Goal: Task Accomplishment & Management: Complete application form

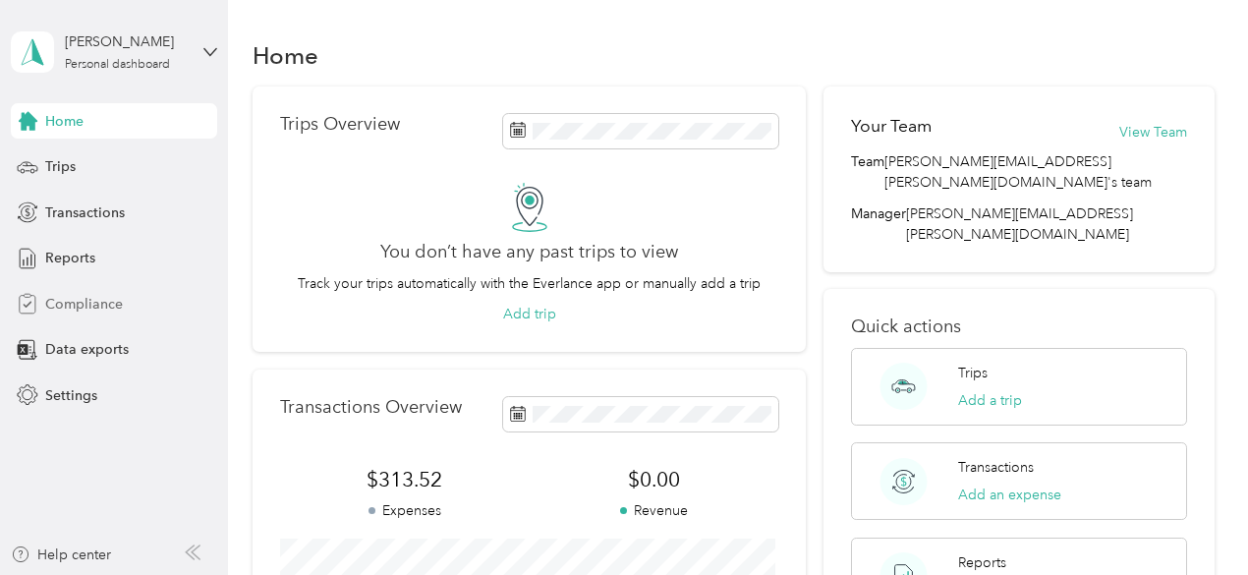
click at [89, 307] on span "Compliance" at bounding box center [84, 304] width 78 height 21
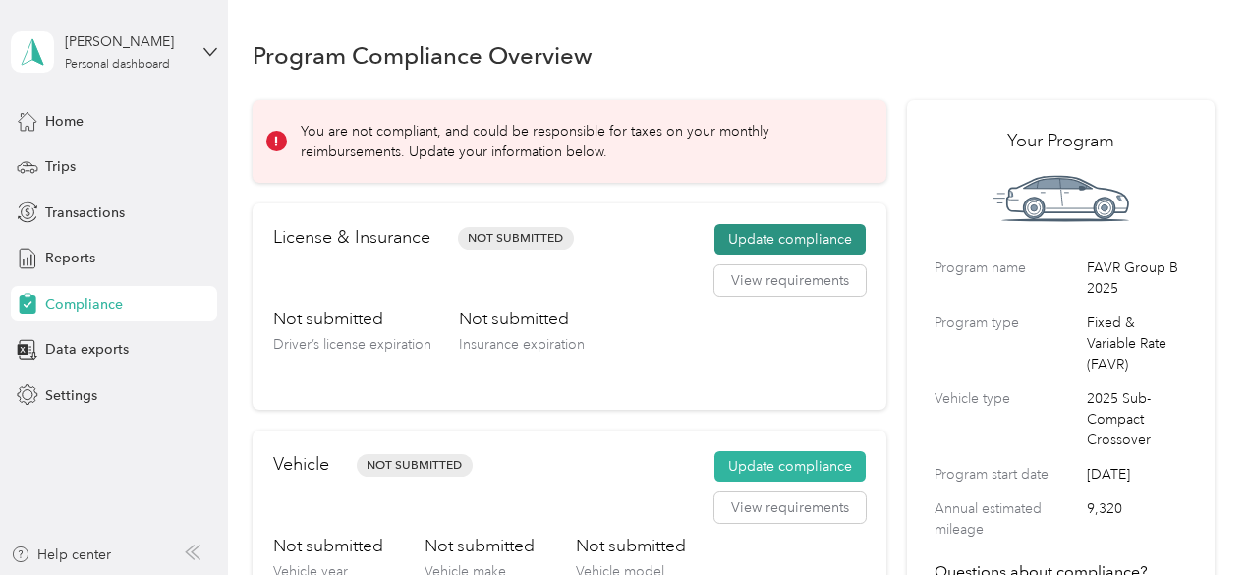
click at [780, 230] on button "Update compliance" at bounding box center [790, 239] width 151 height 31
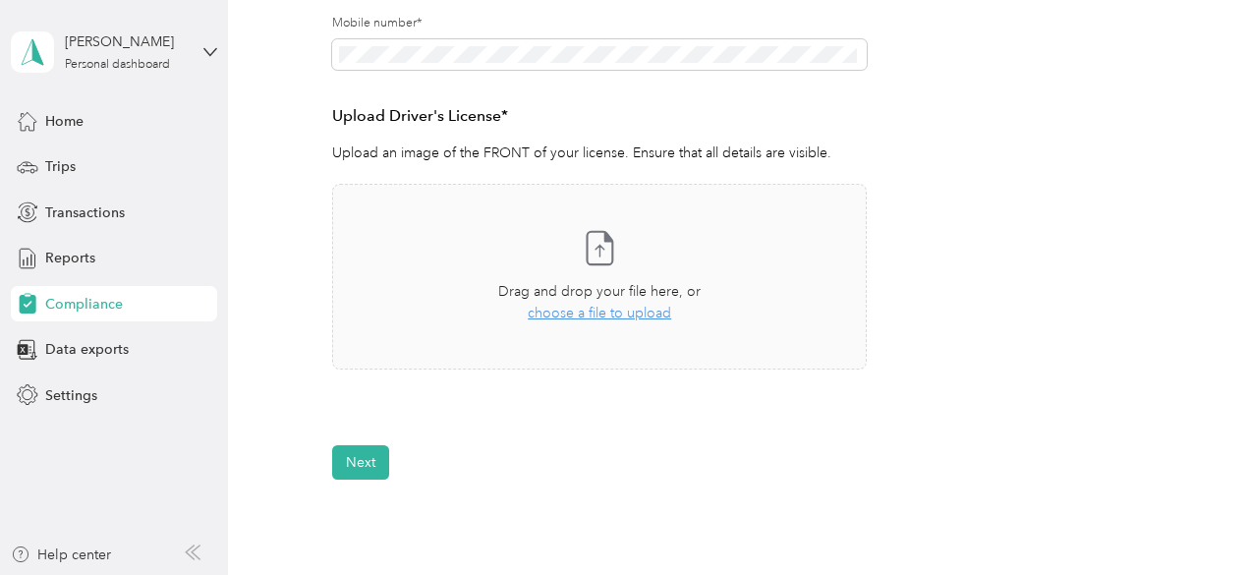
scroll to position [474, 0]
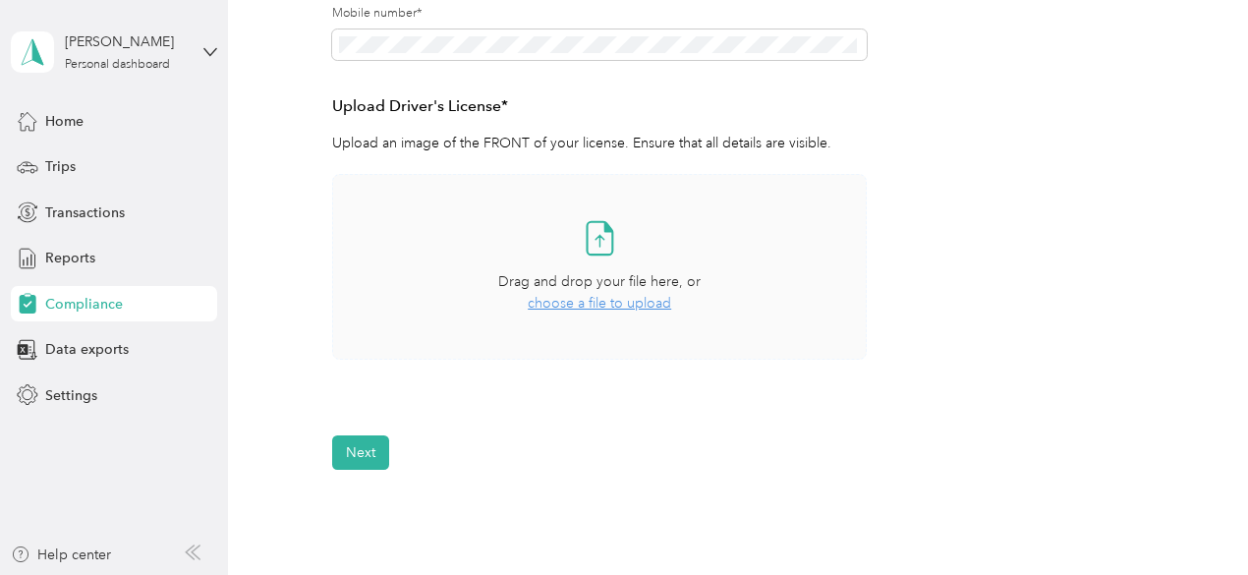
click at [604, 235] on icon at bounding box center [599, 237] width 39 height 39
drag, startPoint x: 641, startPoint y: 276, endPoint x: 534, endPoint y: 283, distance: 107.4
click at [534, 283] on span "Drag and drop your file here, or" at bounding box center [599, 281] width 203 height 17
click at [602, 311] on span "choose a file to upload" at bounding box center [600, 303] width 144 height 17
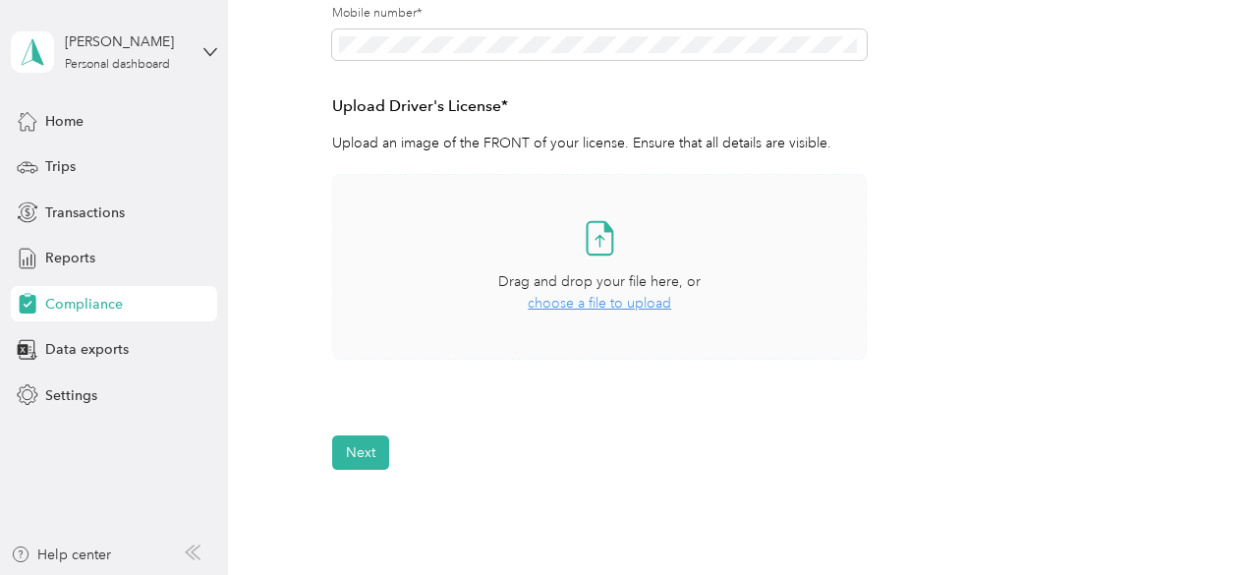
click at [589, 296] on span "choose a file to upload" at bounding box center [600, 303] width 144 height 17
click at [604, 306] on span "choose a file to upload" at bounding box center [600, 303] width 144 height 17
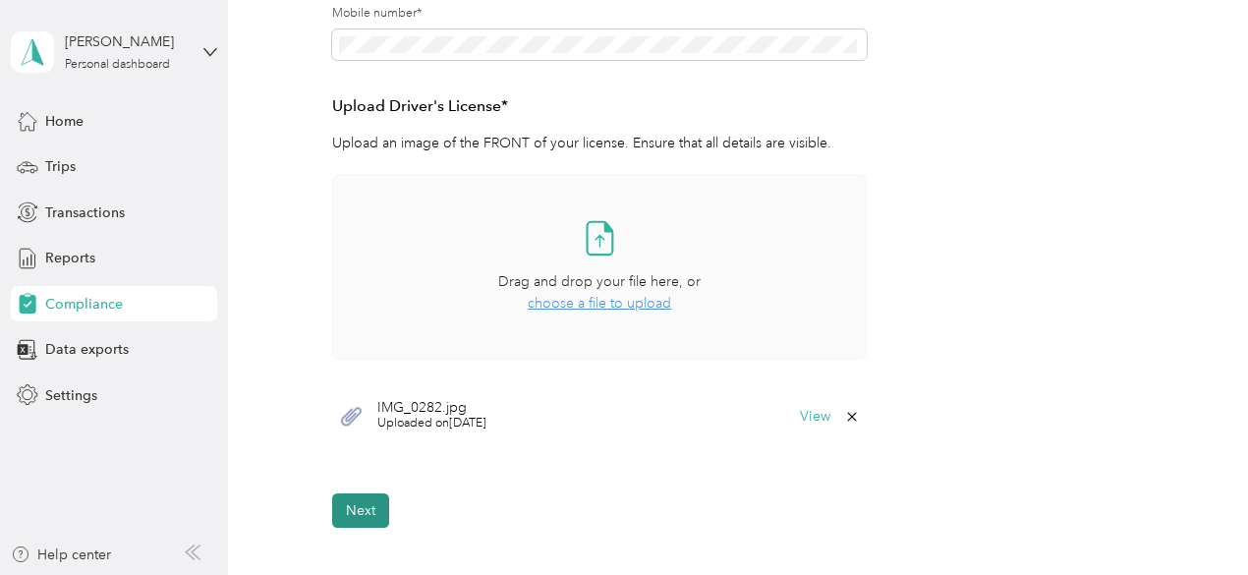
click at [367, 511] on button "Next" at bounding box center [360, 510] width 57 height 34
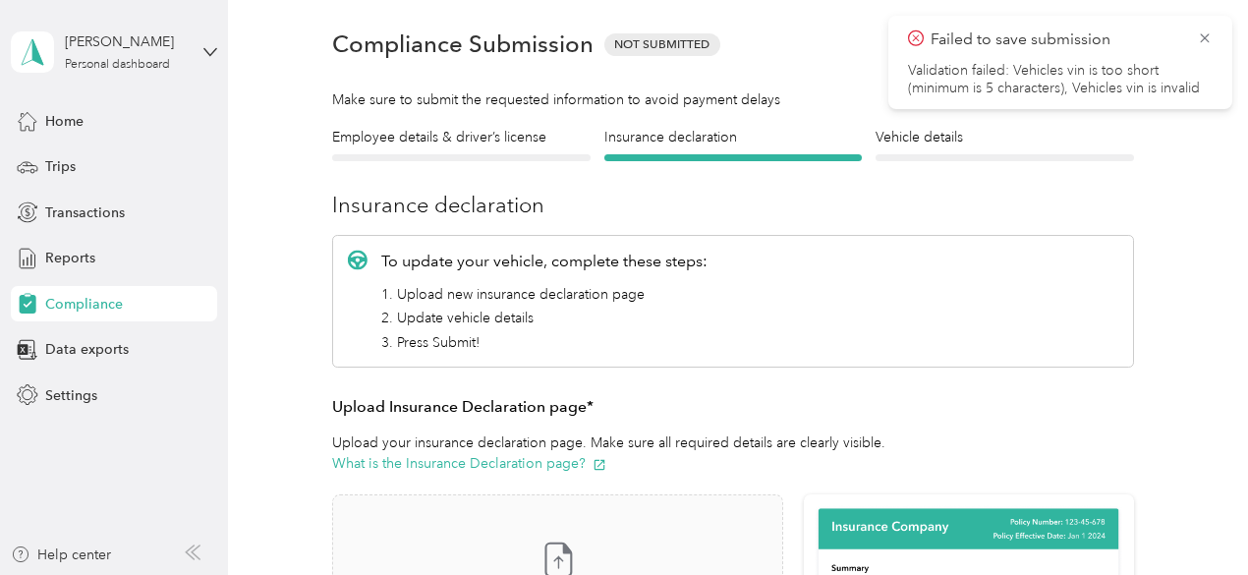
scroll to position [24, 0]
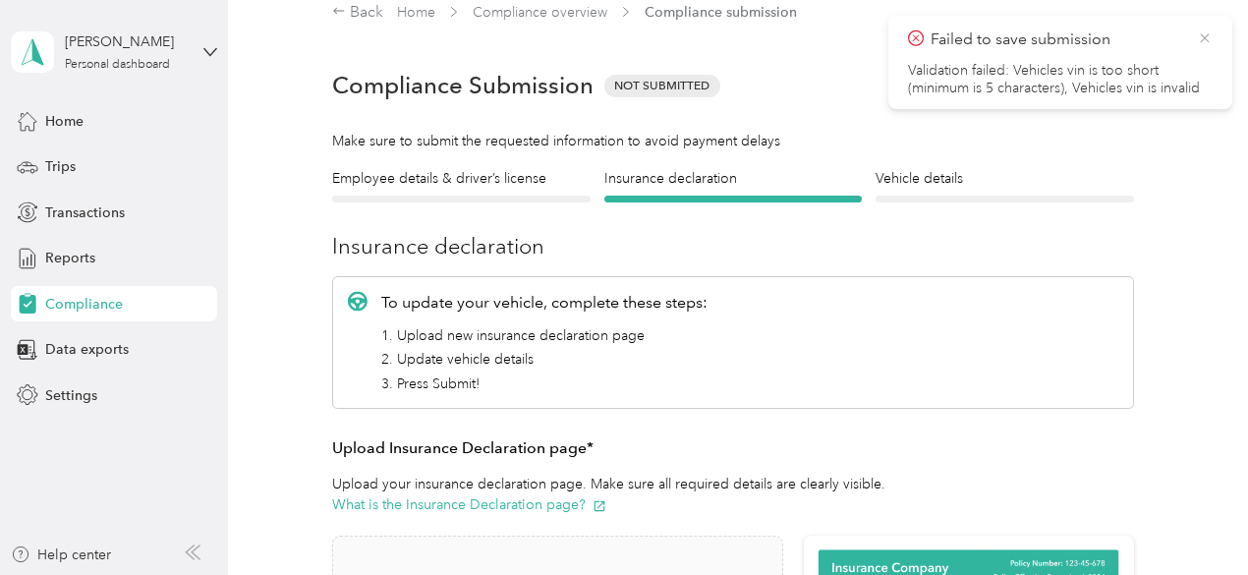
click at [1202, 38] on icon at bounding box center [1205, 38] width 16 height 18
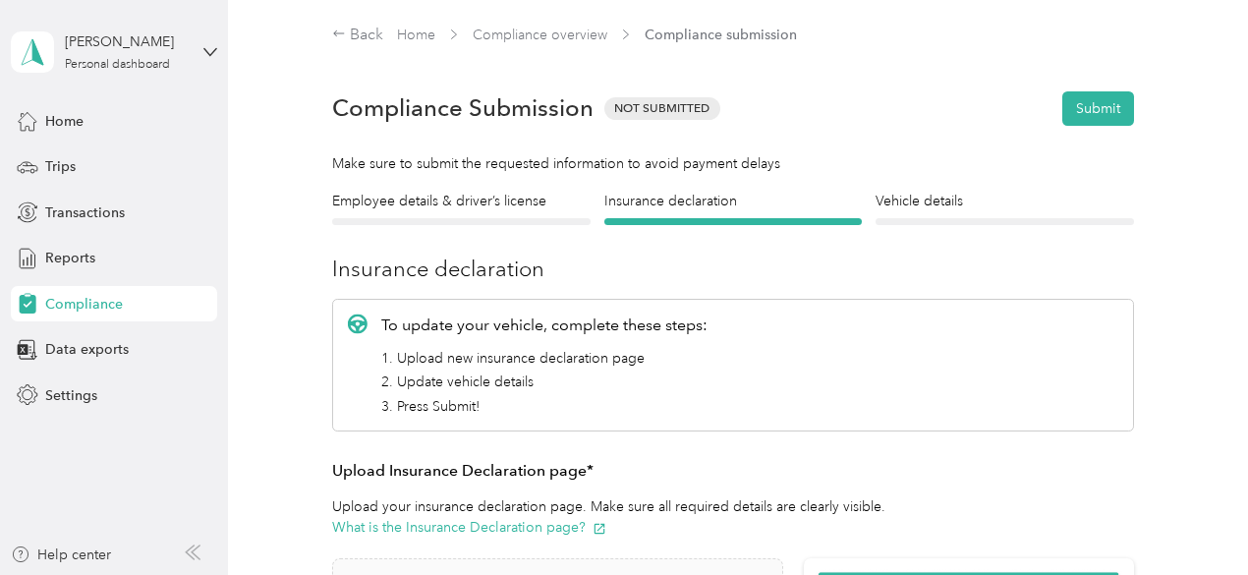
scroll to position [0, 0]
click at [537, 29] on link "Compliance overview" at bounding box center [540, 36] width 135 height 17
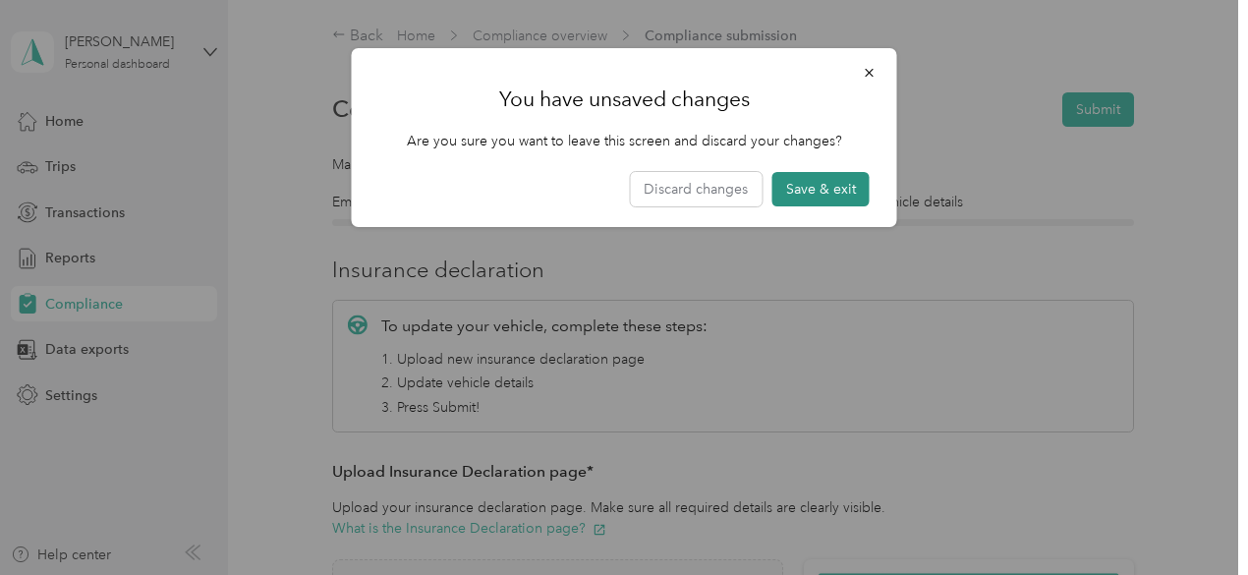
click at [816, 187] on button "Save & exit" at bounding box center [821, 189] width 97 height 34
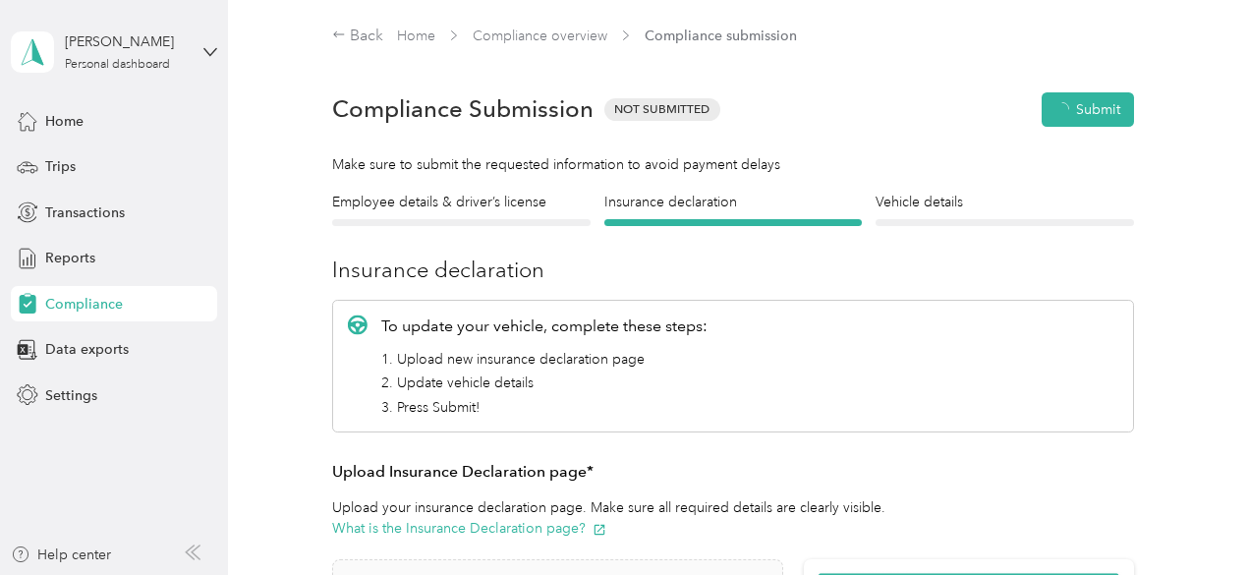
scroll to position [24, 0]
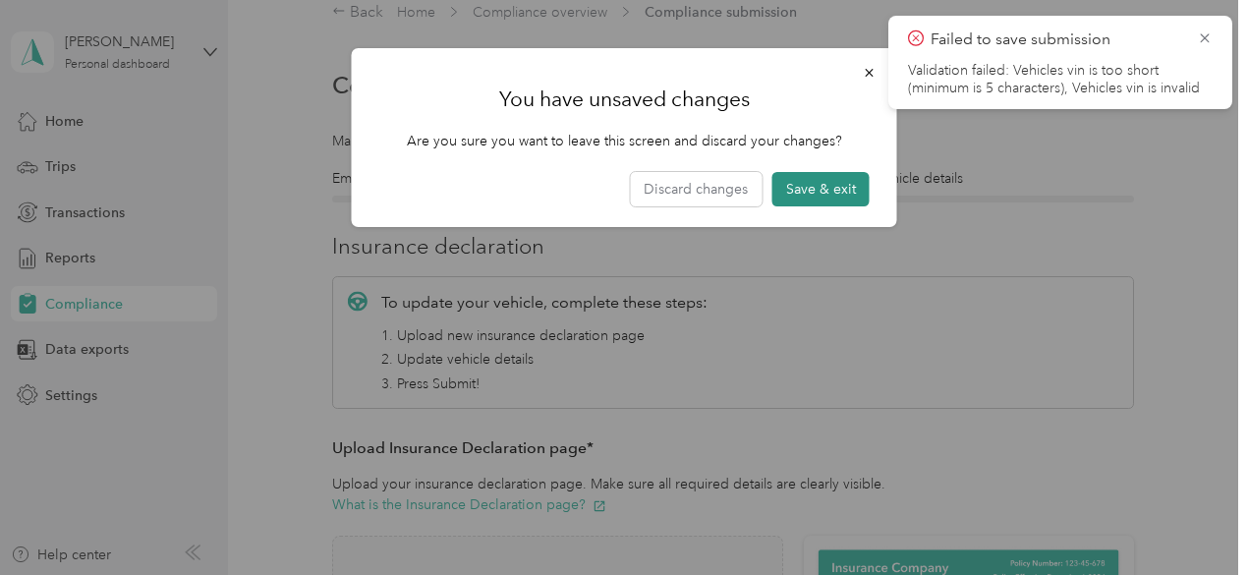
click at [796, 191] on button "Save & exit" at bounding box center [821, 189] width 97 height 34
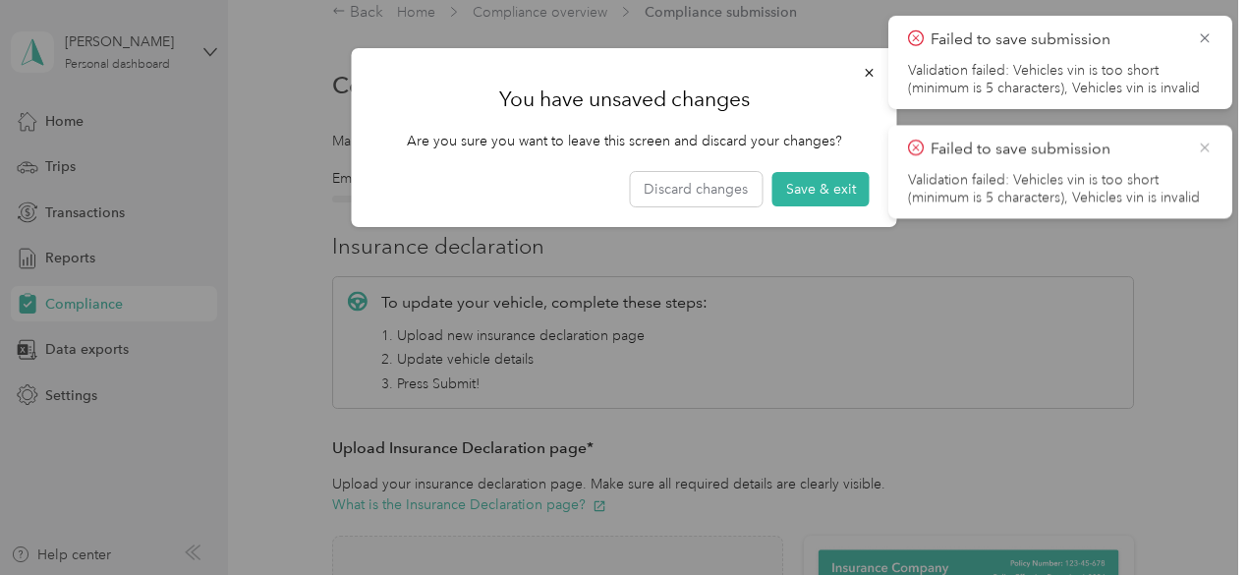
click at [1206, 150] on icon at bounding box center [1205, 148] width 16 height 18
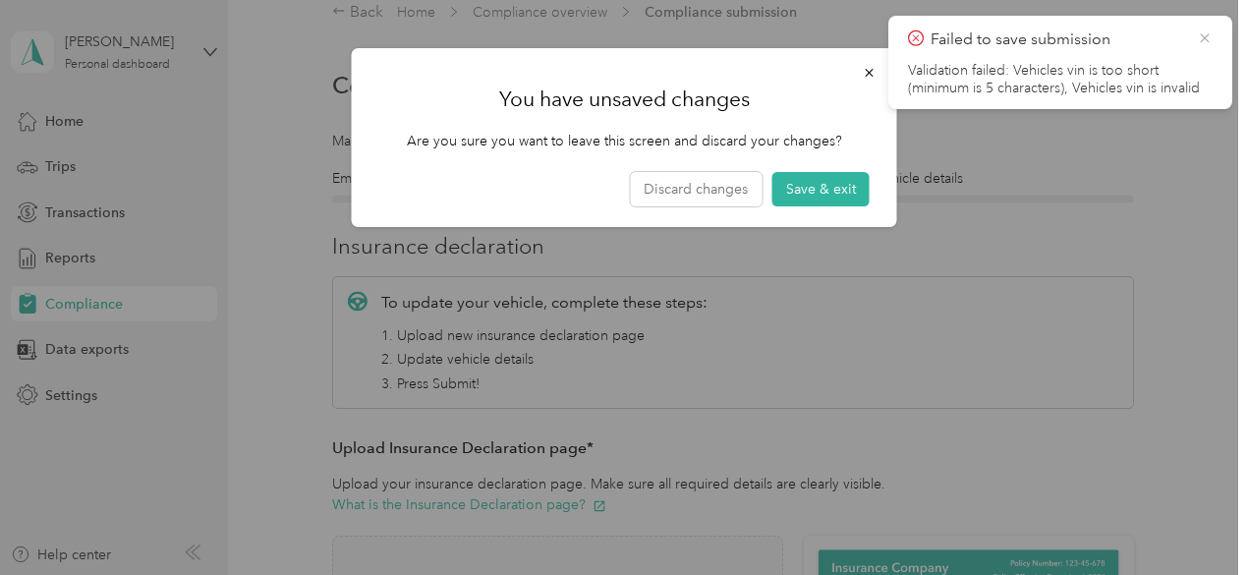
click at [1204, 38] on icon at bounding box center [1204, 37] width 9 height 9
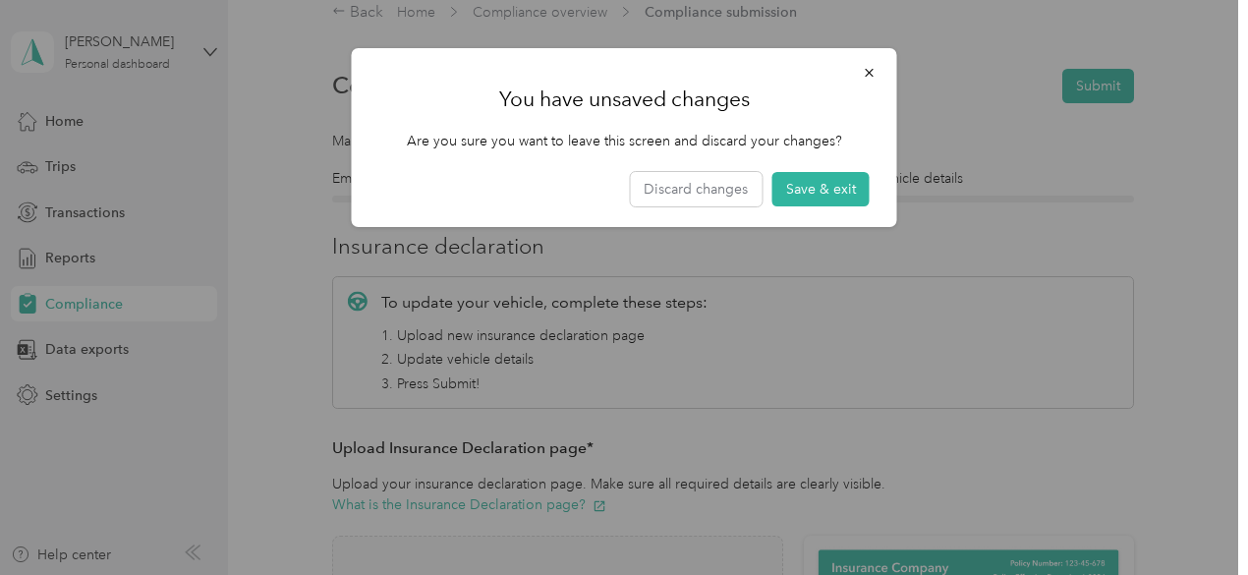
click at [411, 14] on div at bounding box center [624, 287] width 1248 height 575
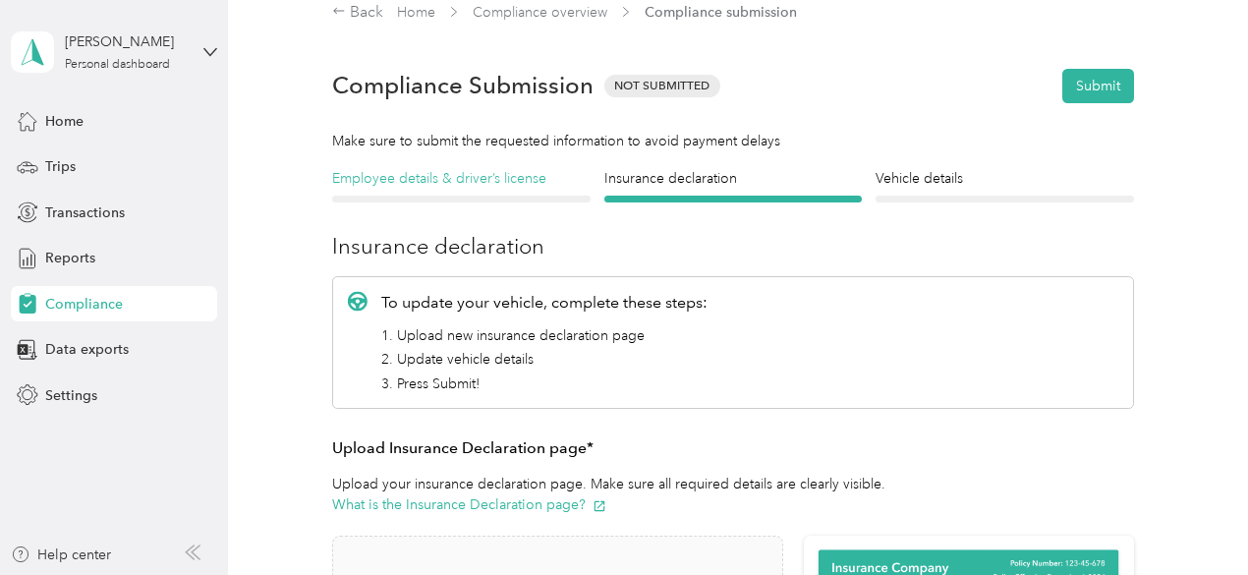
click at [419, 179] on h4 "Employee details & driver’s license" at bounding box center [461, 178] width 259 height 21
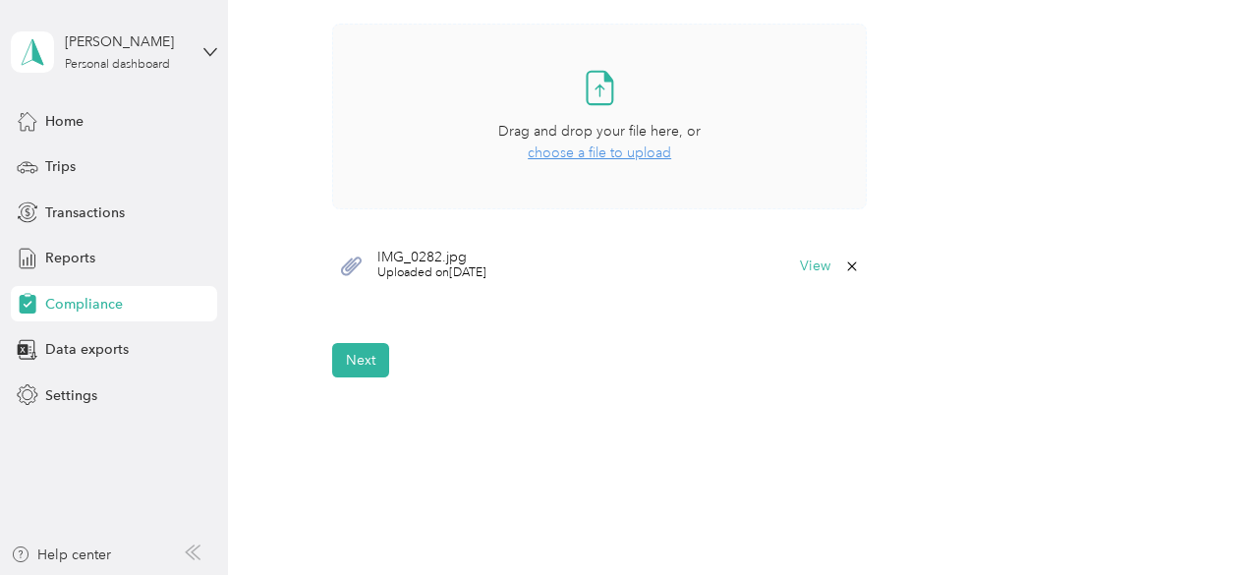
scroll to position [630, 0]
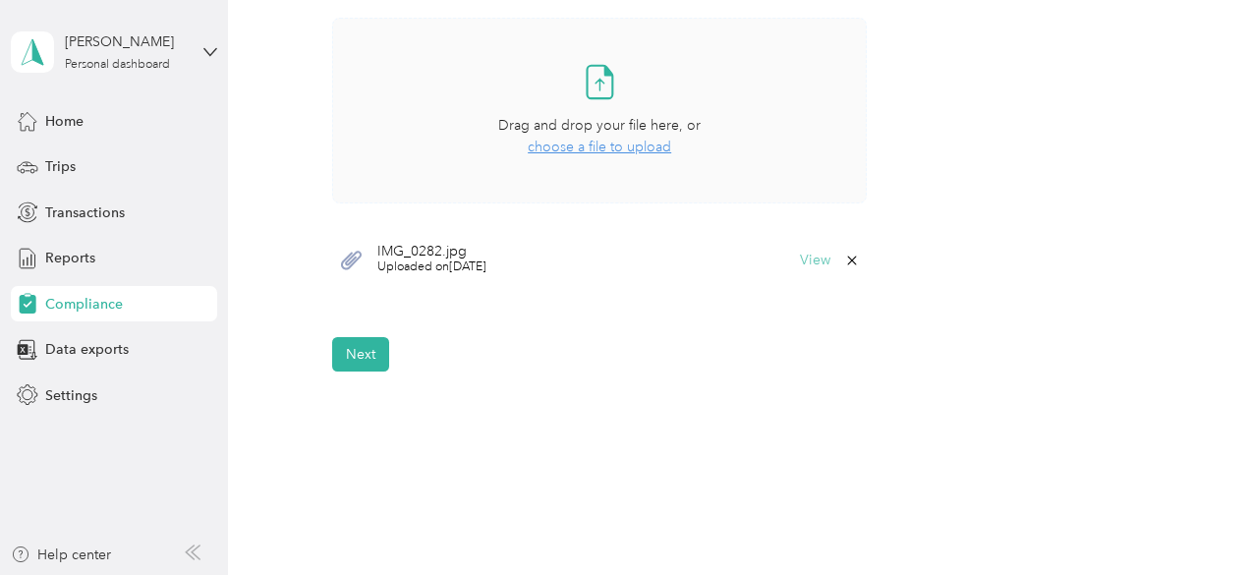
click at [814, 257] on button "View" at bounding box center [815, 261] width 30 height 14
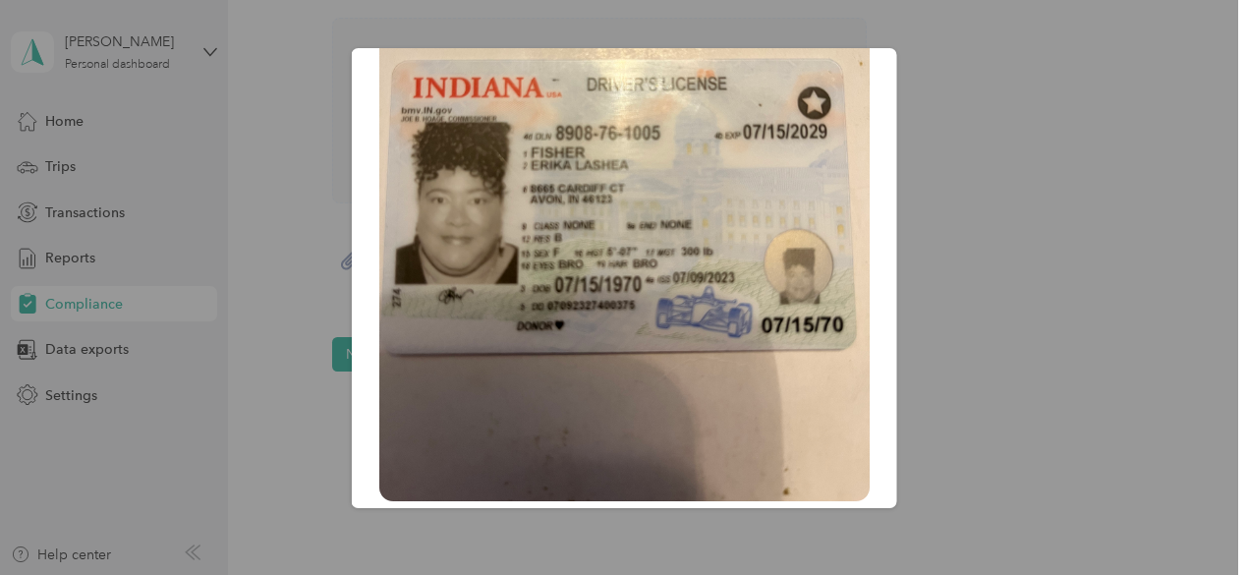
scroll to position [0, 0]
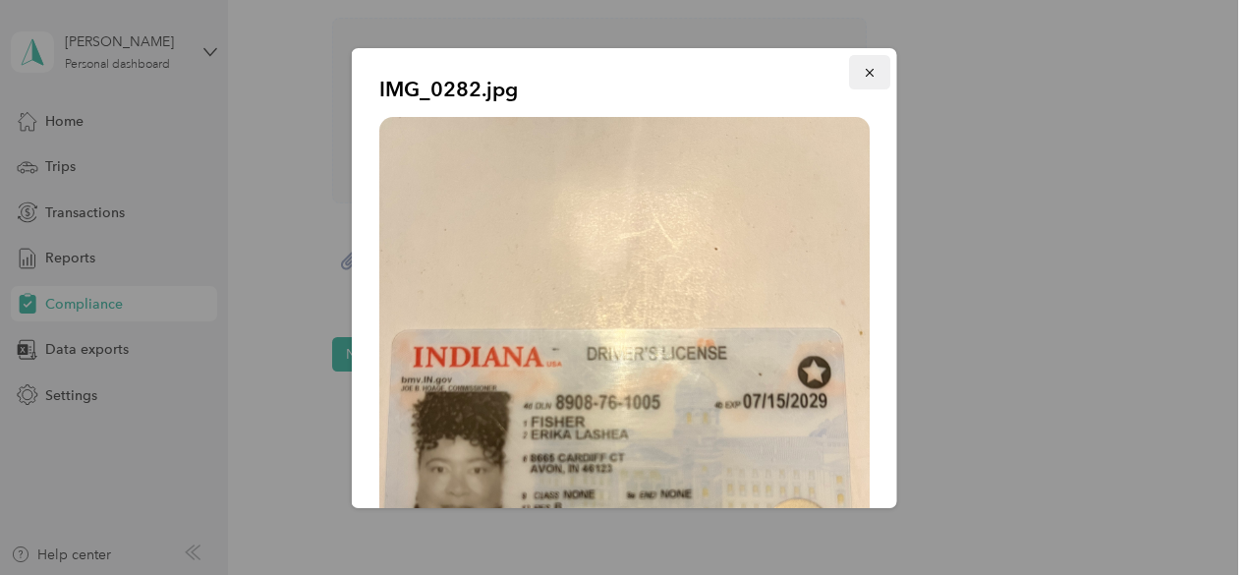
click at [863, 68] on icon "button" at bounding box center [870, 73] width 14 height 14
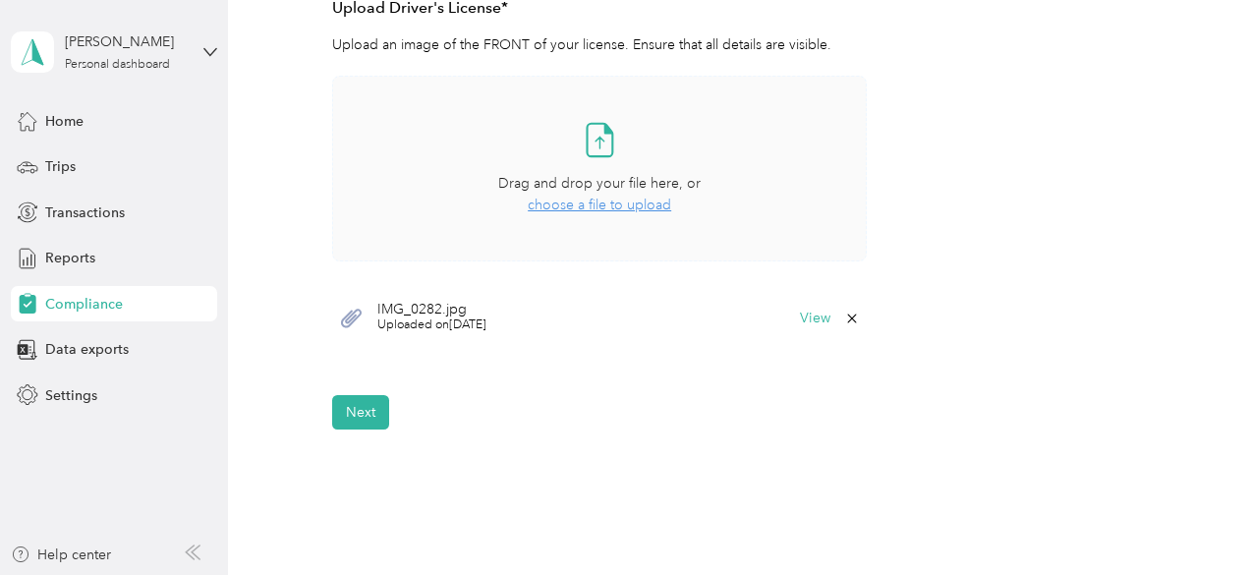
scroll to position [582, 0]
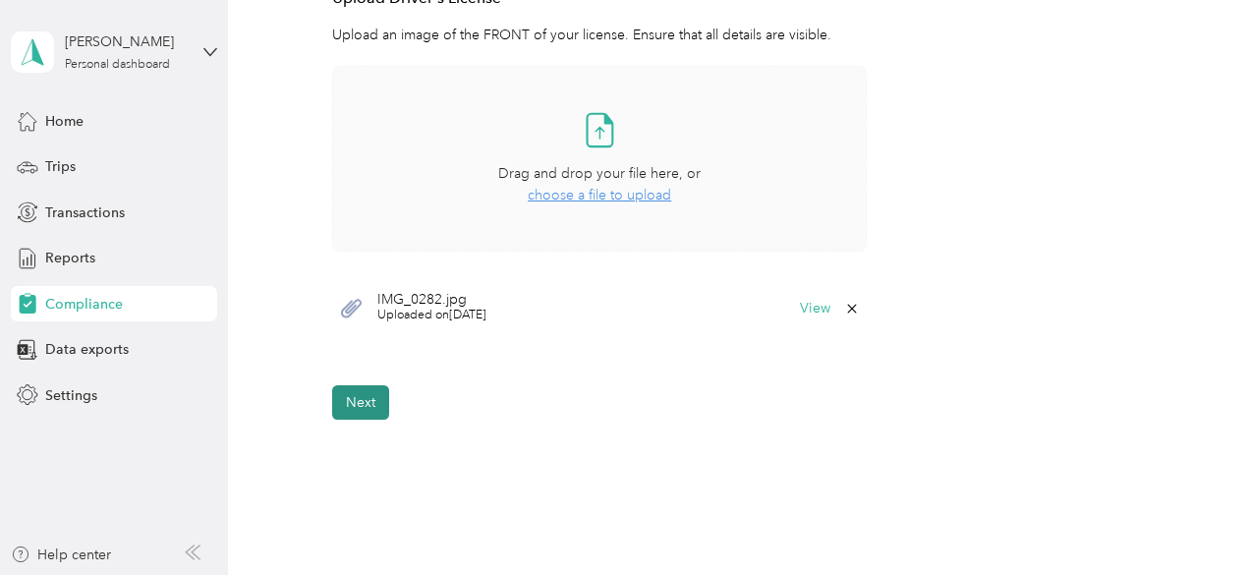
click at [352, 403] on button "Next" at bounding box center [360, 402] width 57 height 34
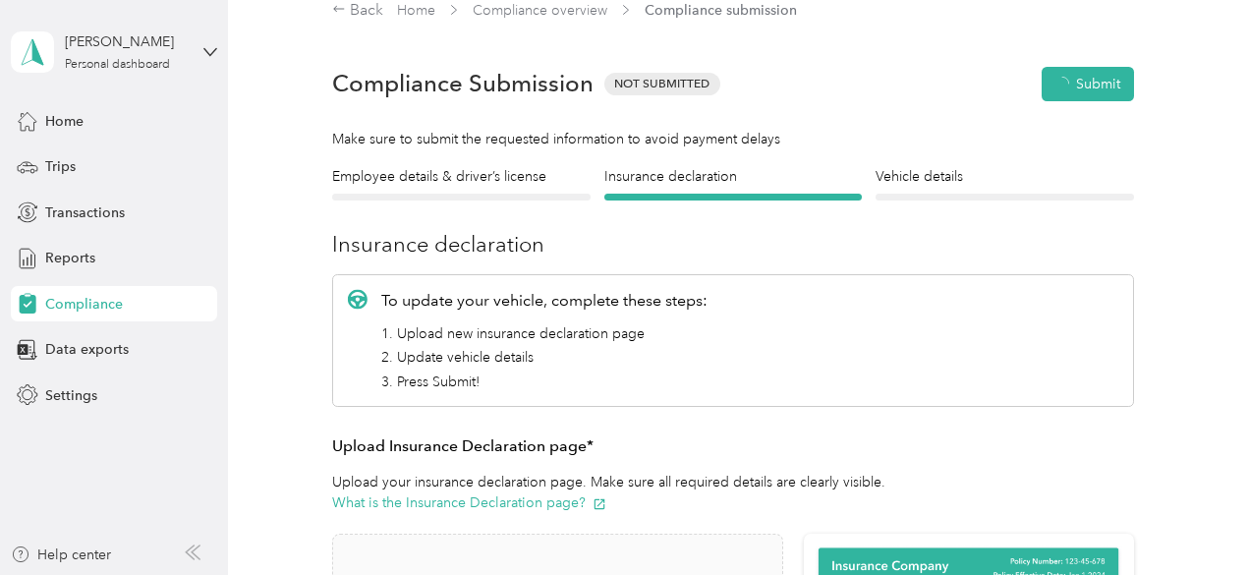
scroll to position [24, 0]
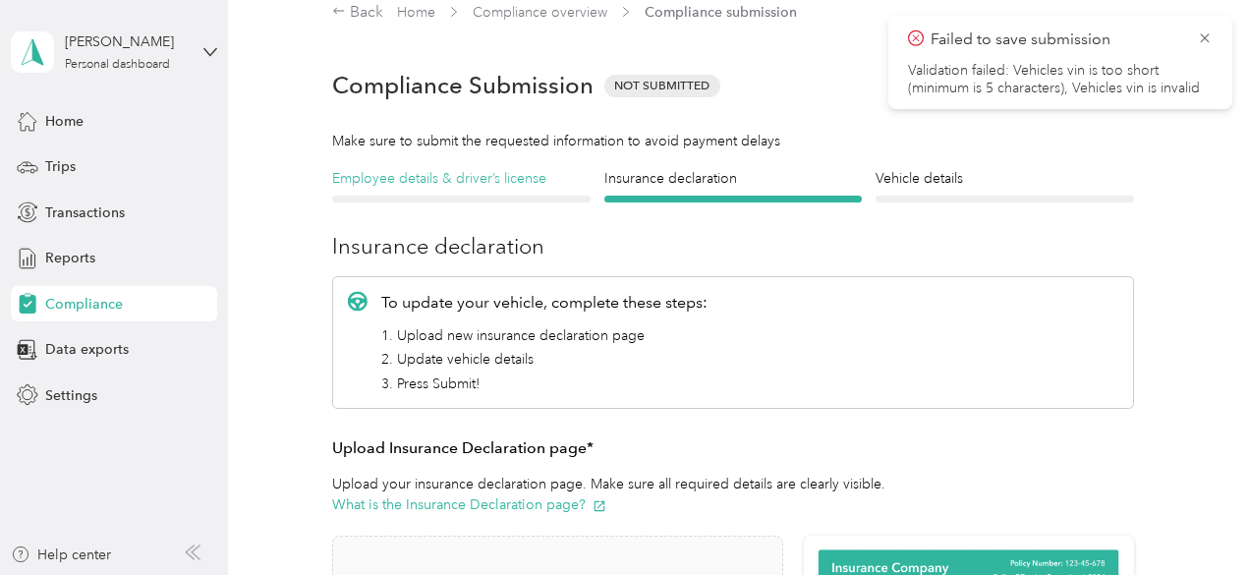
click at [424, 176] on h4 "Employee details & driver’s license" at bounding box center [461, 178] width 259 height 21
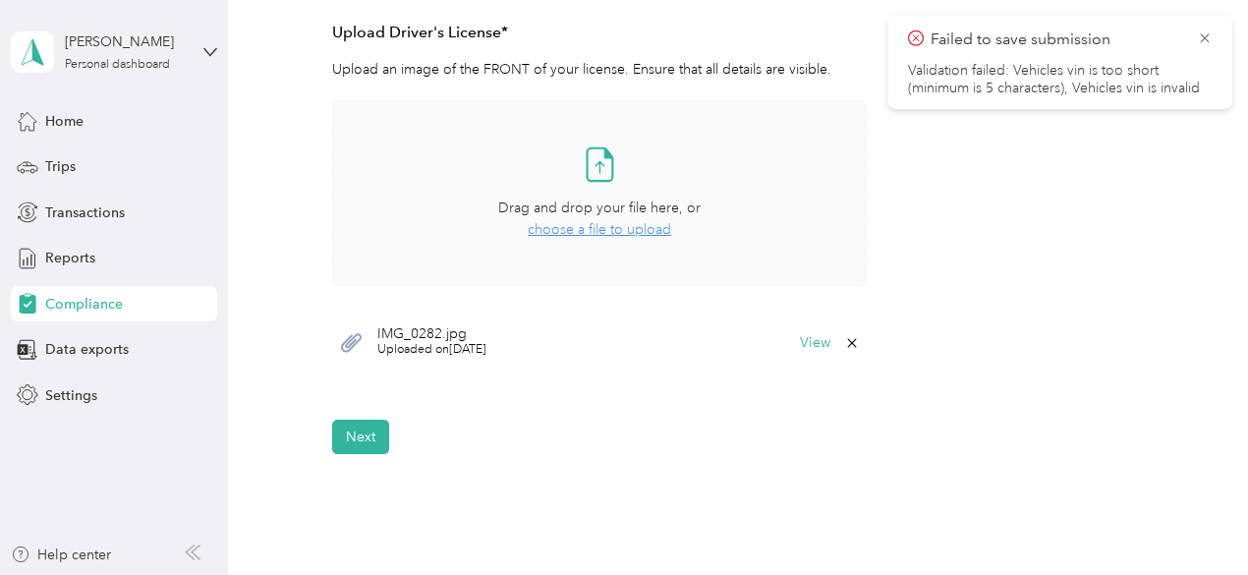
scroll to position [606, 0]
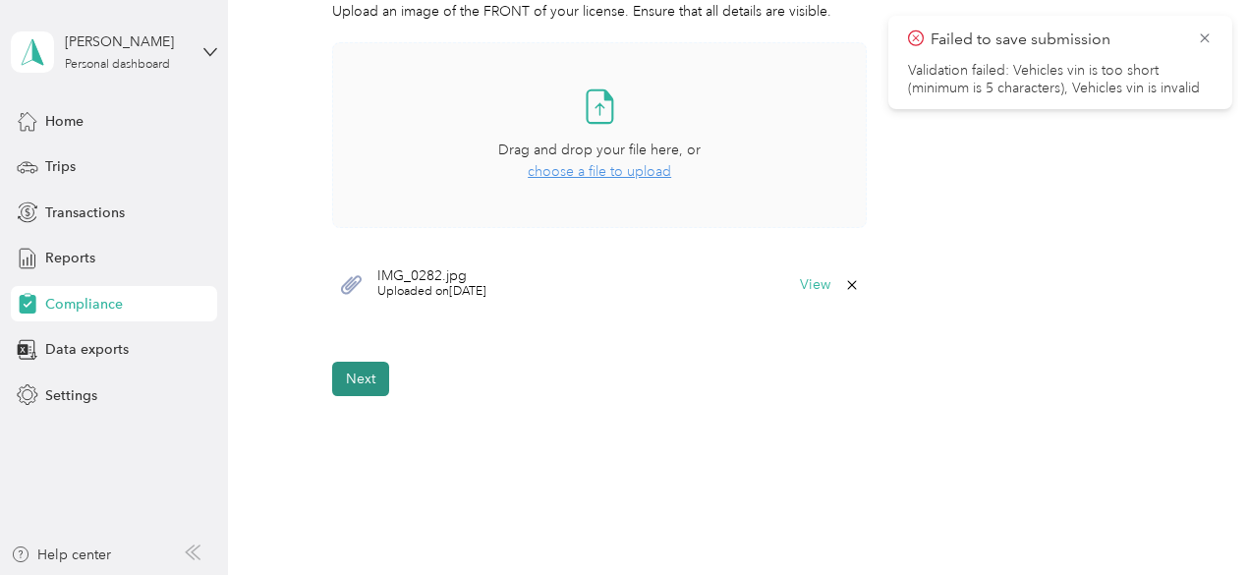
click at [346, 377] on button "Next" at bounding box center [360, 379] width 57 height 34
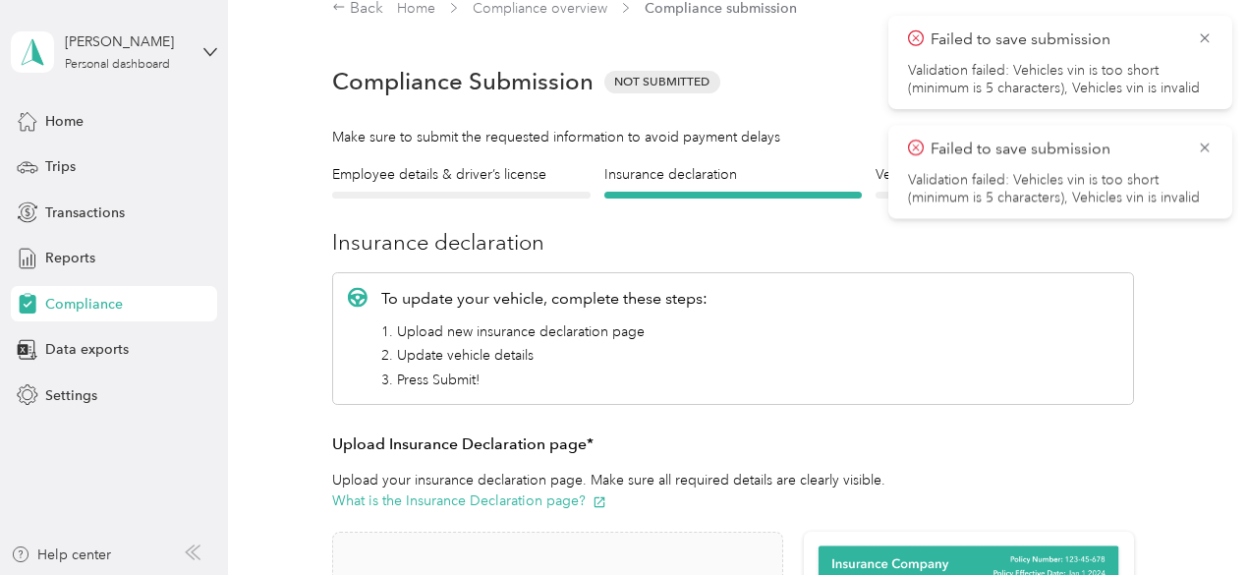
scroll to position [24, 0]
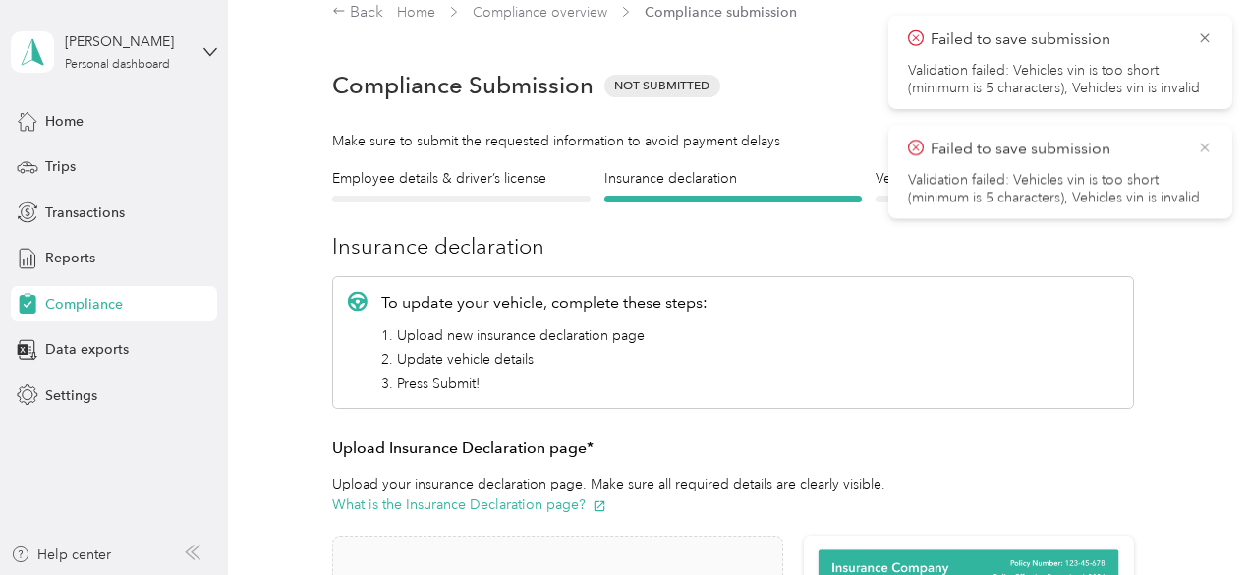
click at [1201, 149] on icon at bounding box center [1205, 148] width 16 height 18
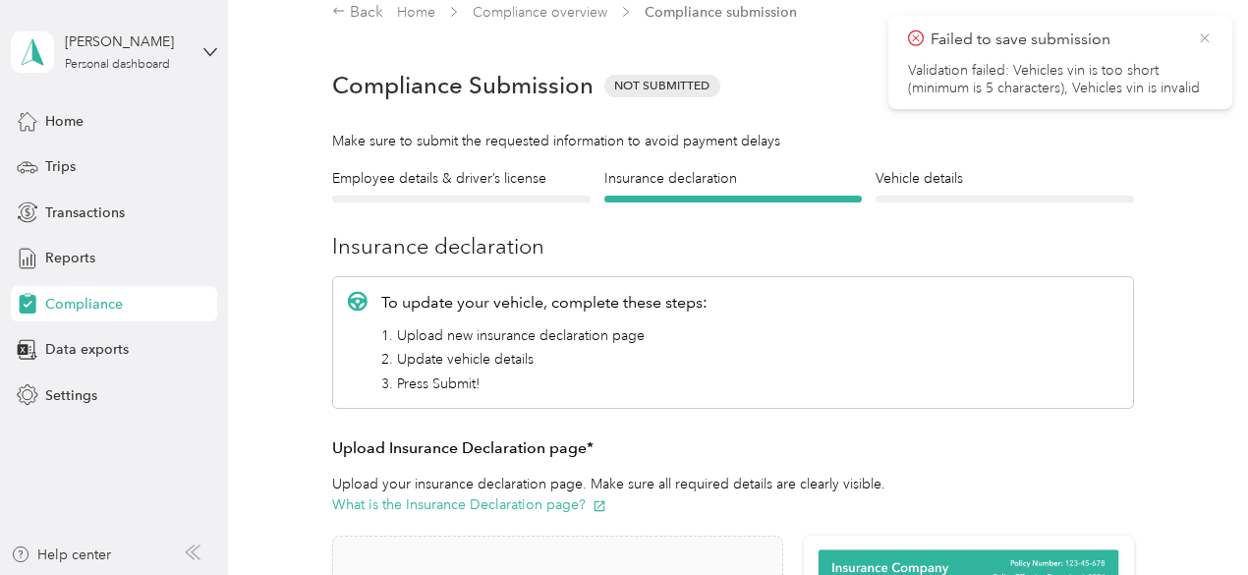
click at [1203, 32] on icon at bounding box center [1205, 38] width 16 height 18
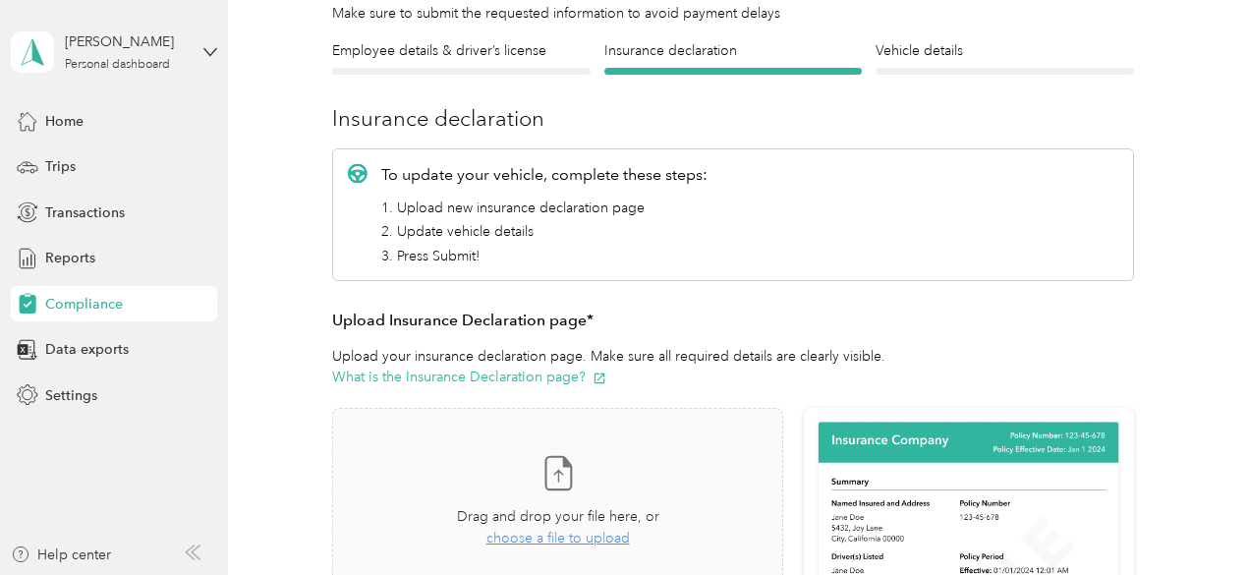
scroll to position [0, 0]
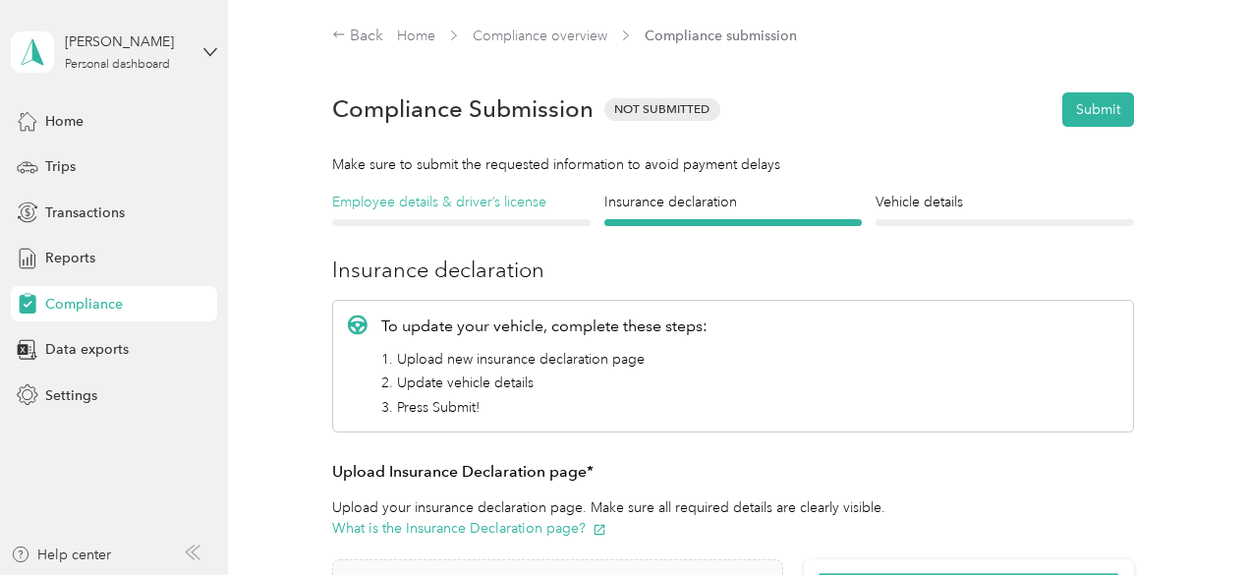
click at [415, 203] on h4 "Employee details & driver’s license" at bounding box center [461, 202] width 259 height 21
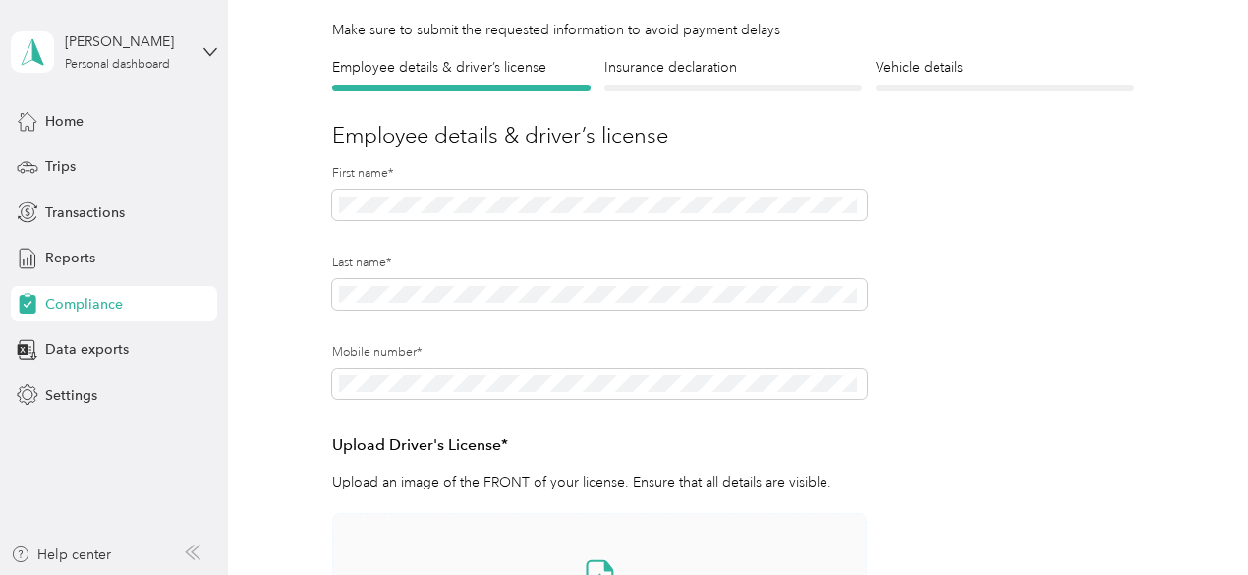
scroll to position [119, 0]
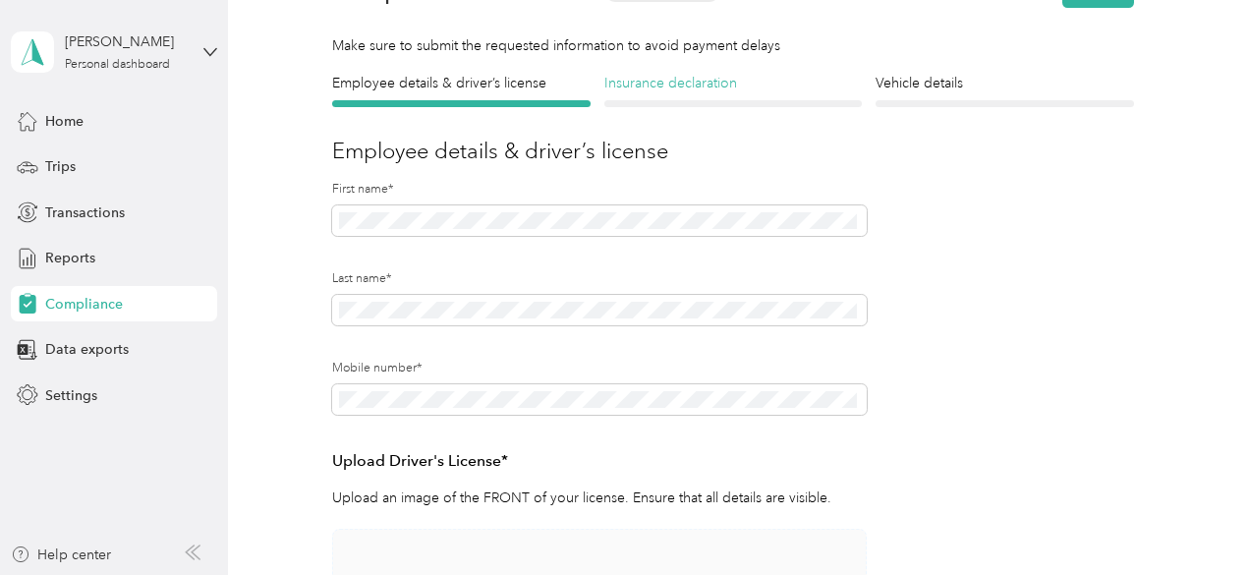
click at [696, 82] on h4 "Insurance declaration" at bounding box center [734, 83] width 259 height 21
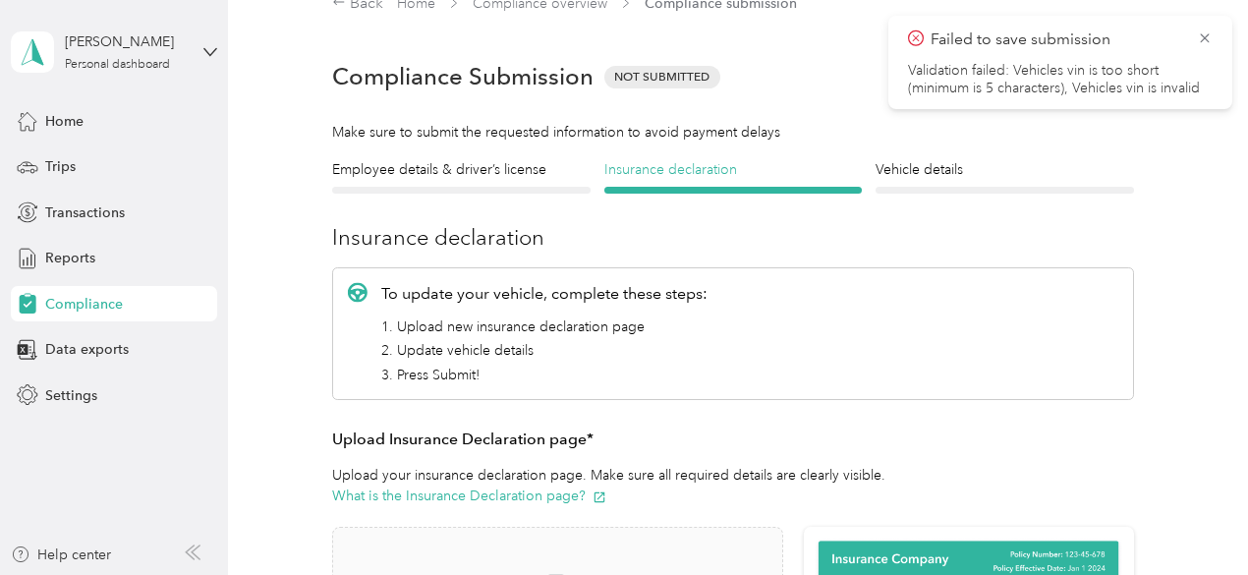
scroll to position [24, 0]
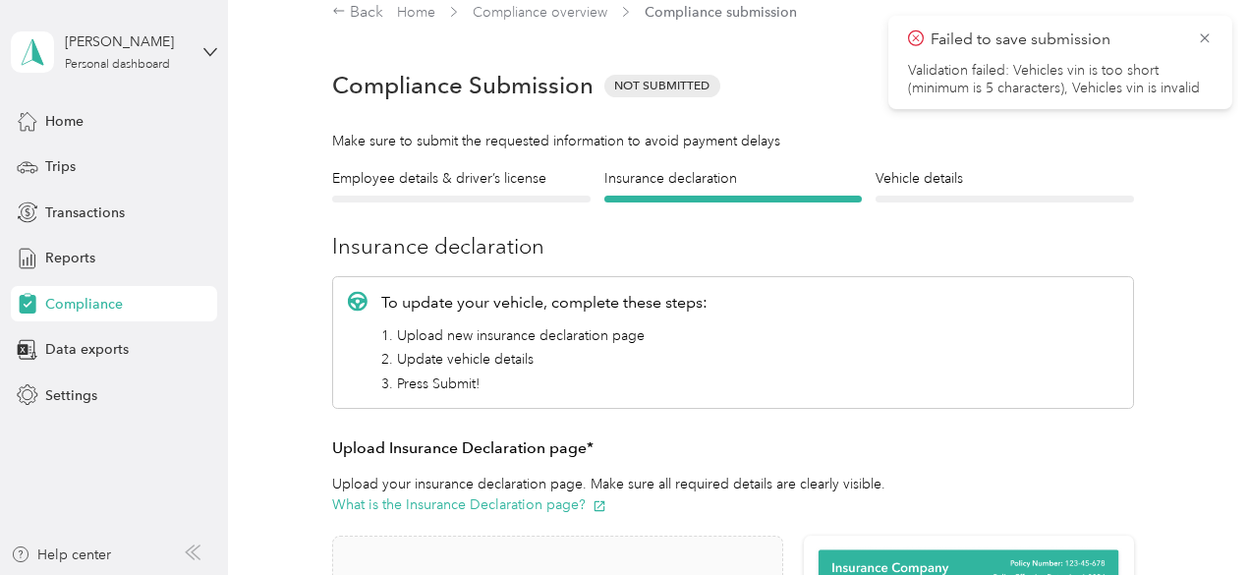
click at [976, 198] on div at bounding box center [1005, 199] width 259 height 7
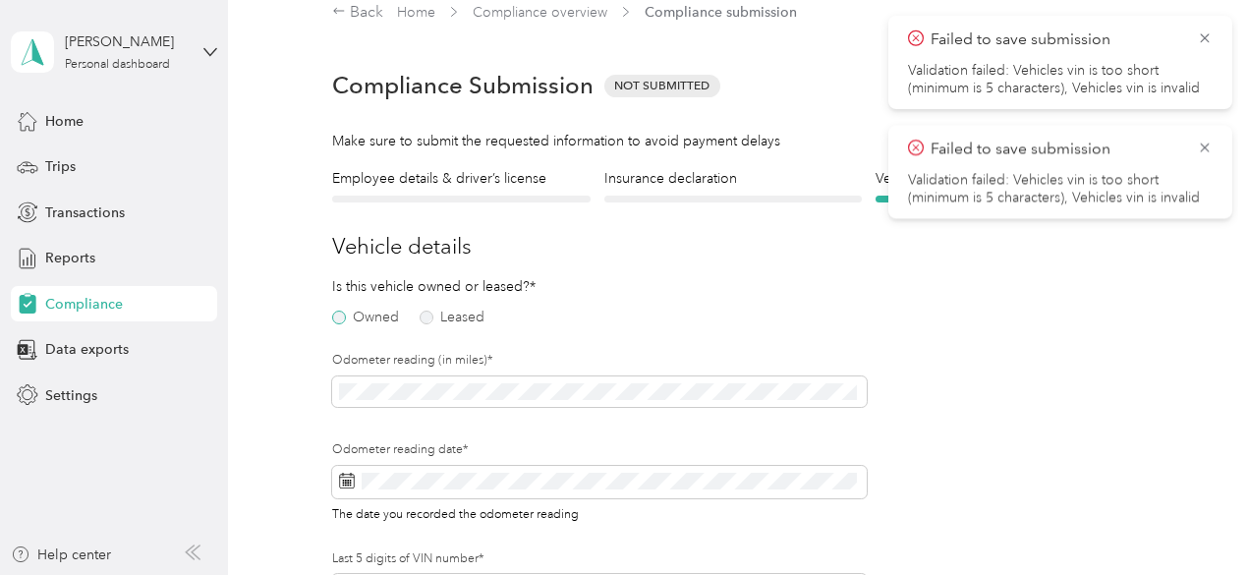
click at [340, 316] on label "Owned" at bounding box center [365, 318] width 67 height 14
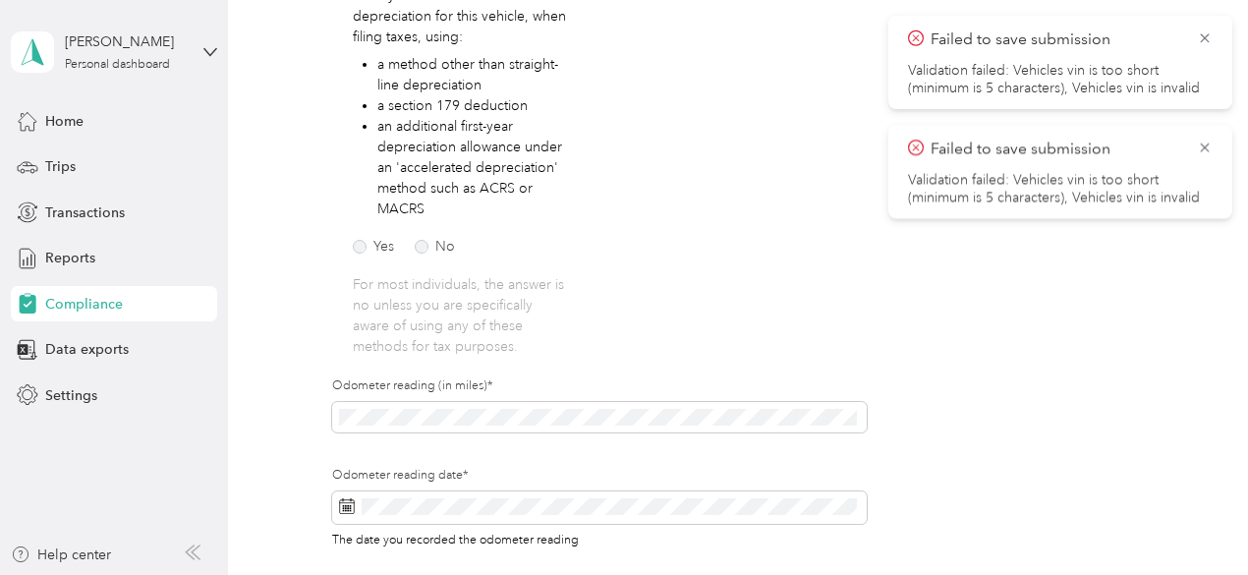
scroll to position [408, 0]
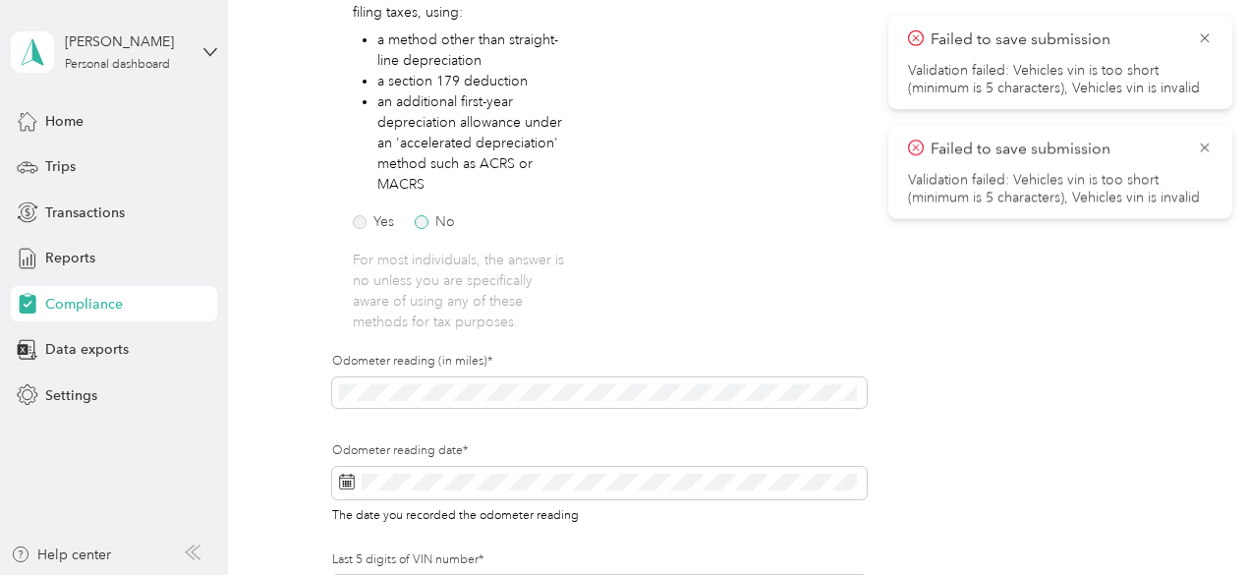
click at [425, 227] on label "No" at bounding box center [435, 222] width 40 height 14
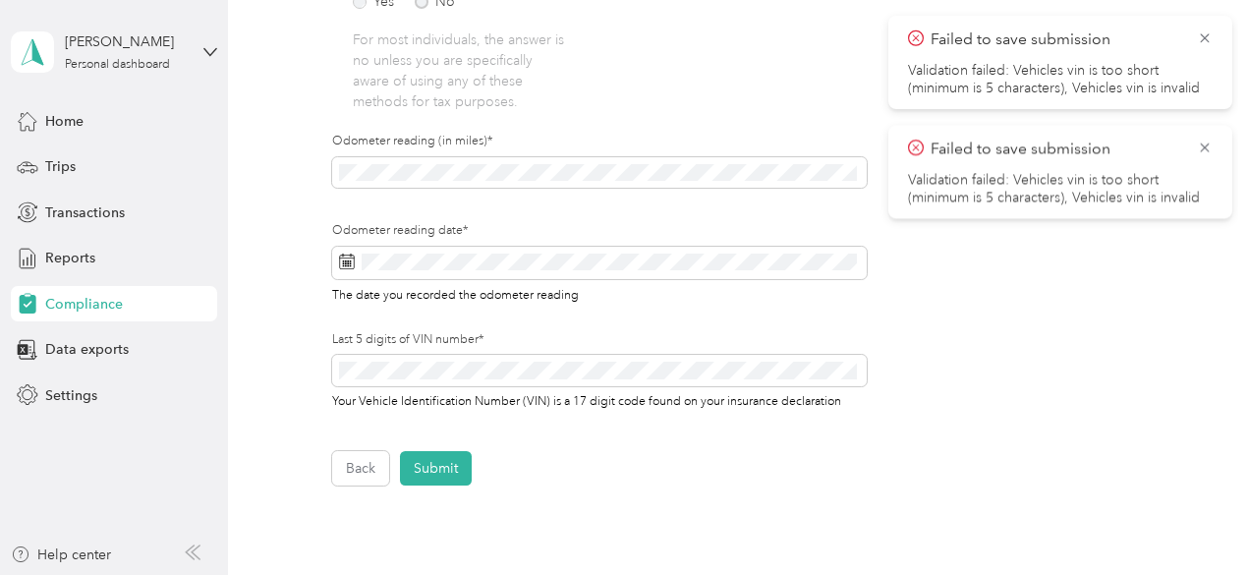
scroll to position [645, 0]
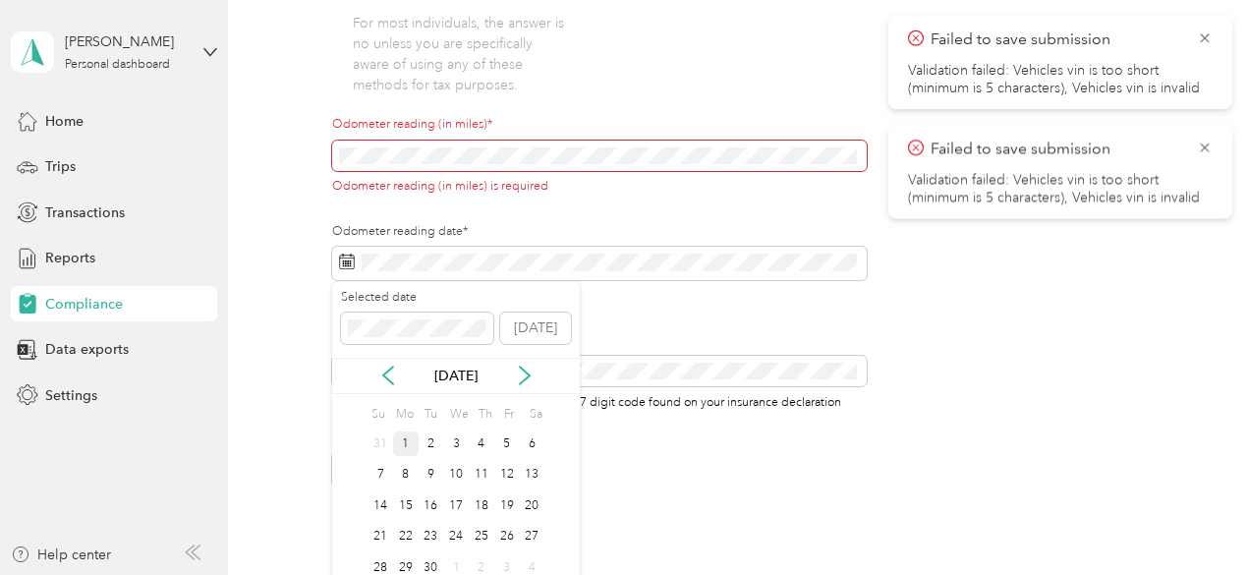
click at [408, 449] on div "1" at bounding box center [406, 444] width 26 height 25
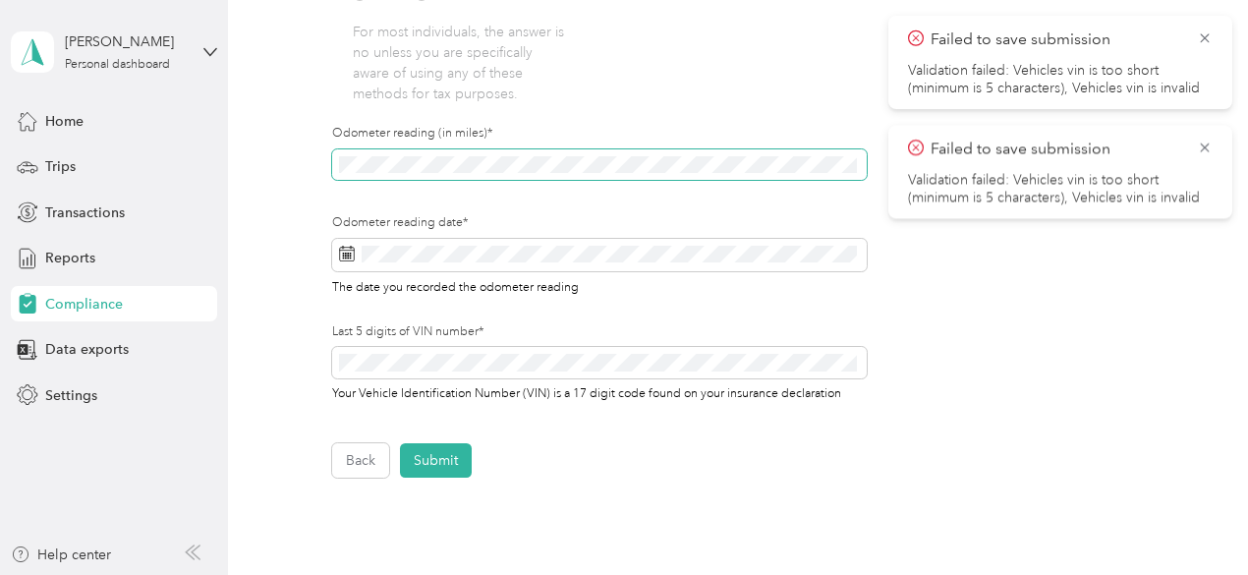
scroll to position [655, 0]
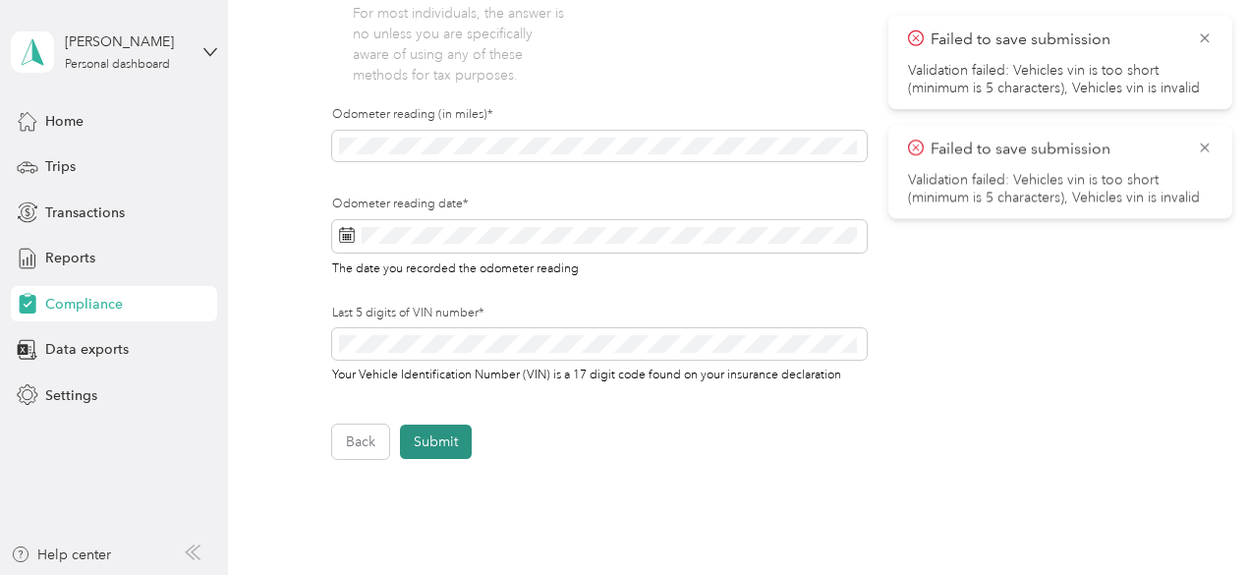
click at [431, 433] on button "Submit" at bounding box center [436, 442] width 72 height 34
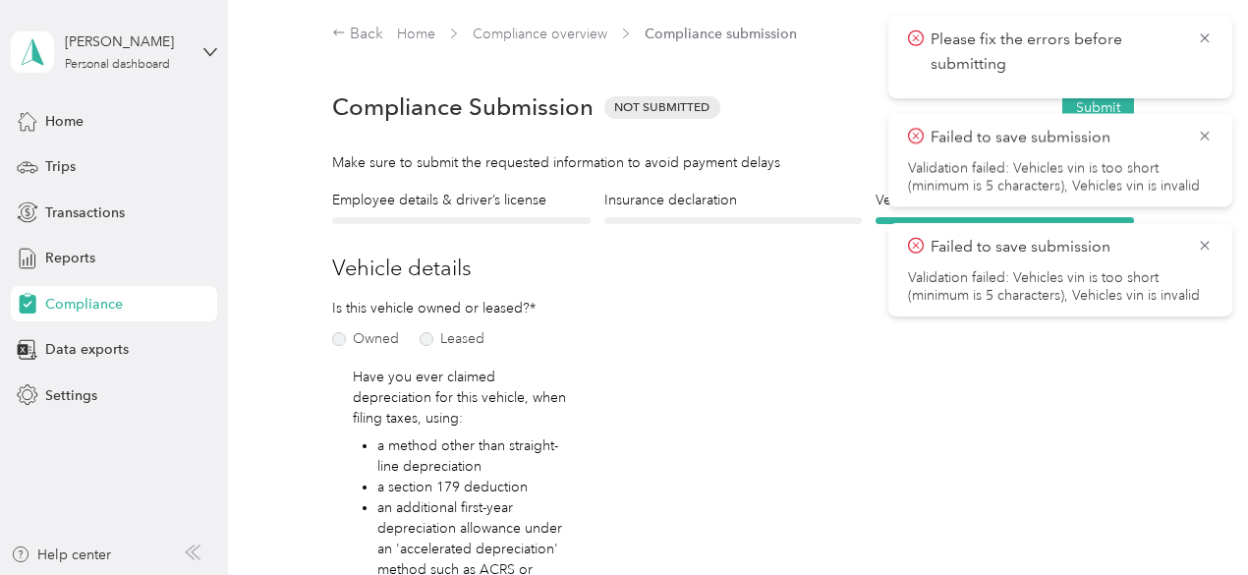
scroll to position [0, 0]
click at [1202, 245] on icon at bounding box center [1205, 246] width 16 height 18
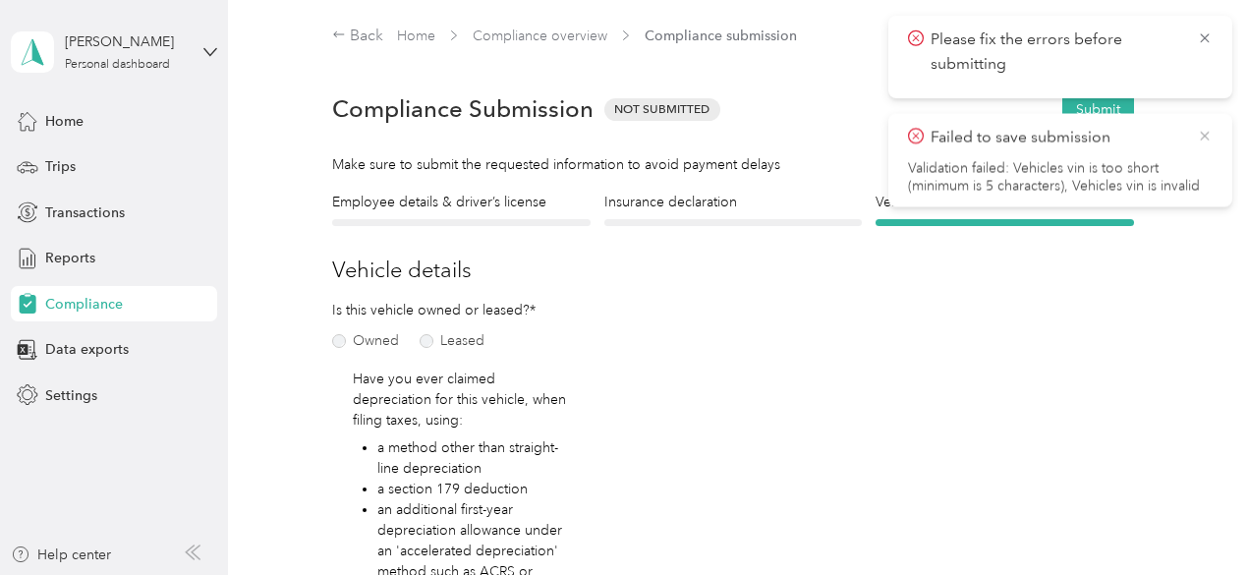
click at [1199, 134] on icon at bounding box center [1205, 136] width 16 height 18
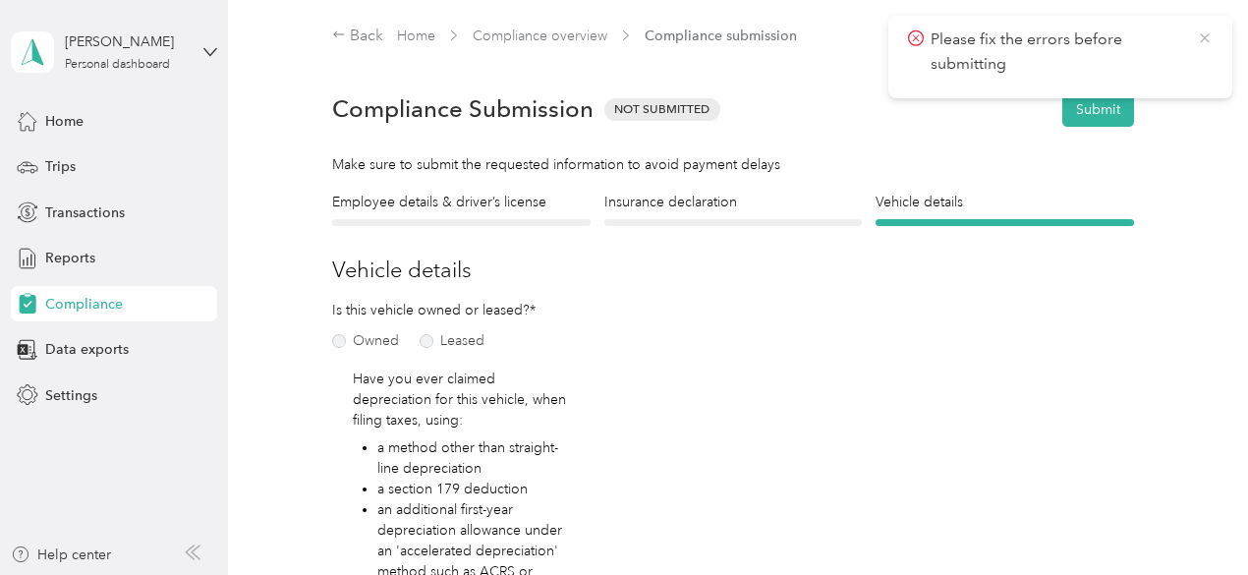
click at [1207, 41] on icon at bounding box center [1204, 37] width 9 height 9
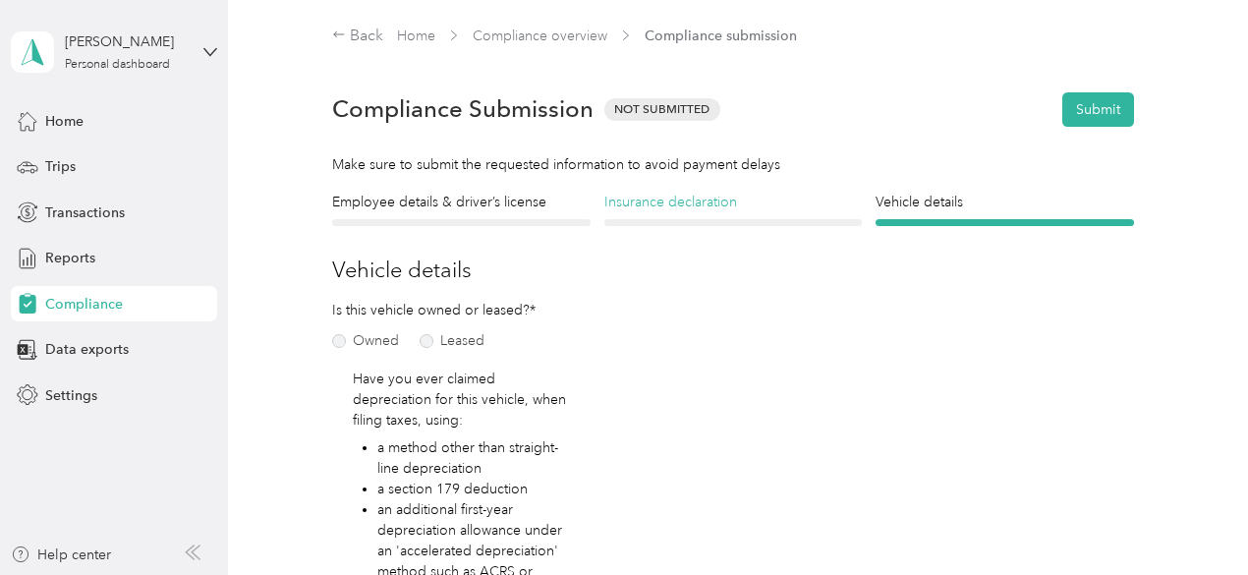
click at [665, 208] on h4 "Insurance declaration" at bounding box center [734, 202] width 259 height 21
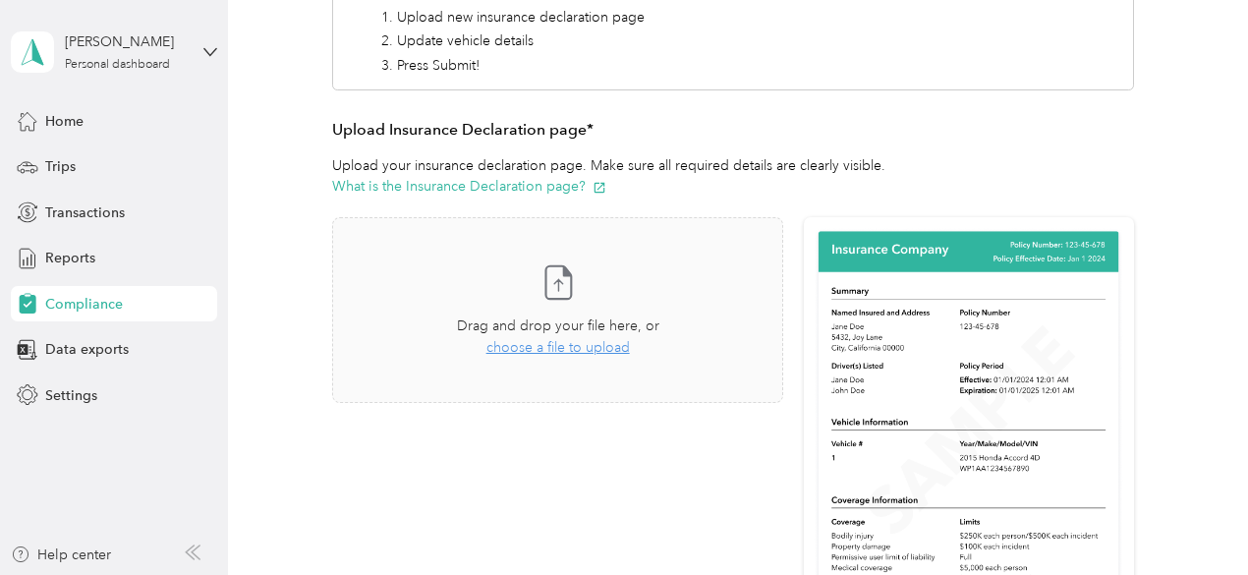
scroll to position [328, 0]
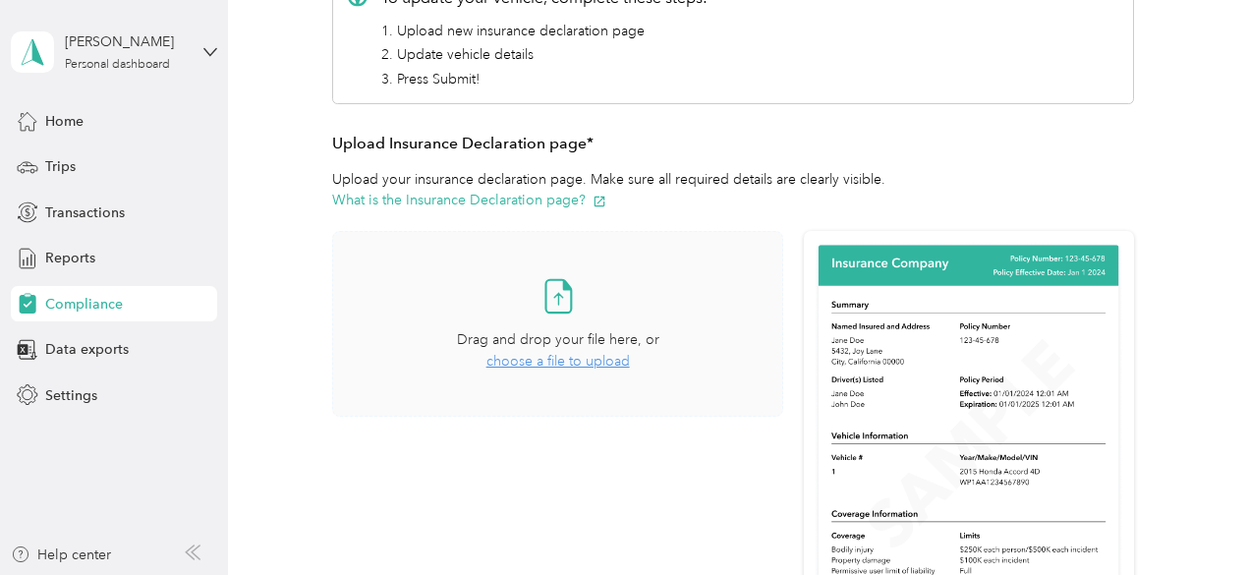
click at [531, 366] on span "choose a file to upload" at bounding box center [559, 361] width 144 height 17
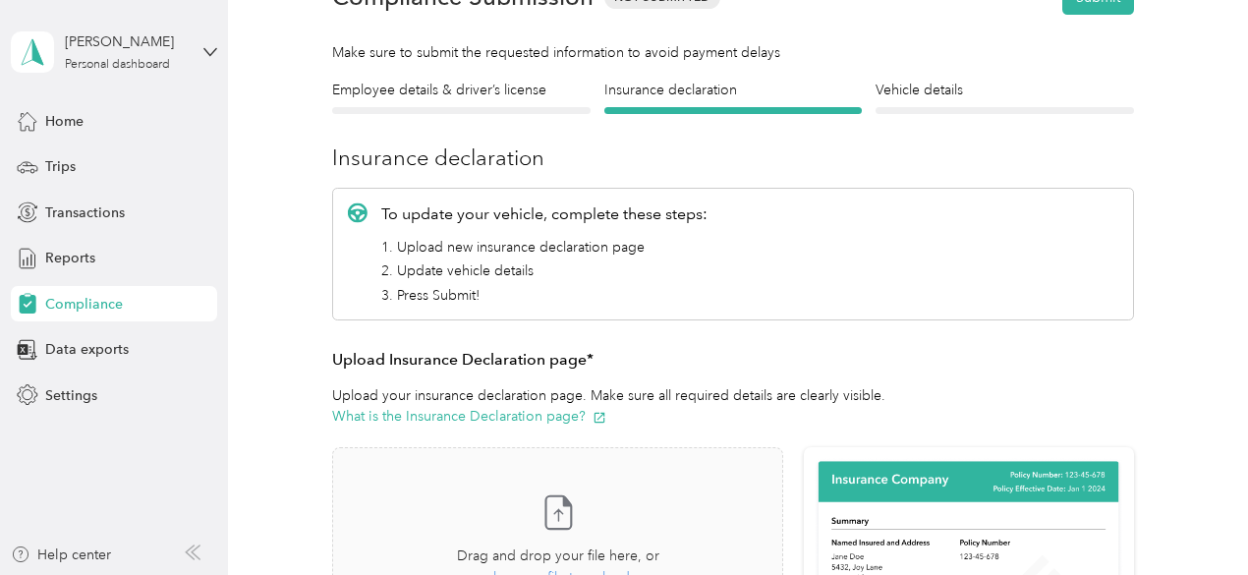
scroll to position [49, 0]
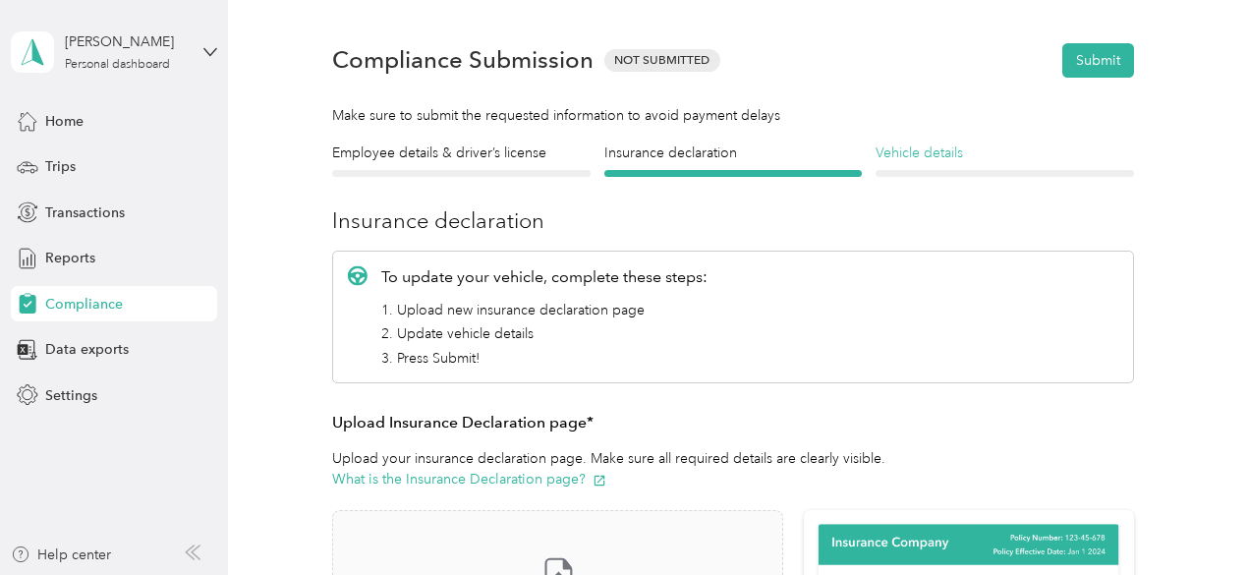
click at [928, 154] on h4 "Vehicle details" at bounding box center [1005, 153] width 259 height 21
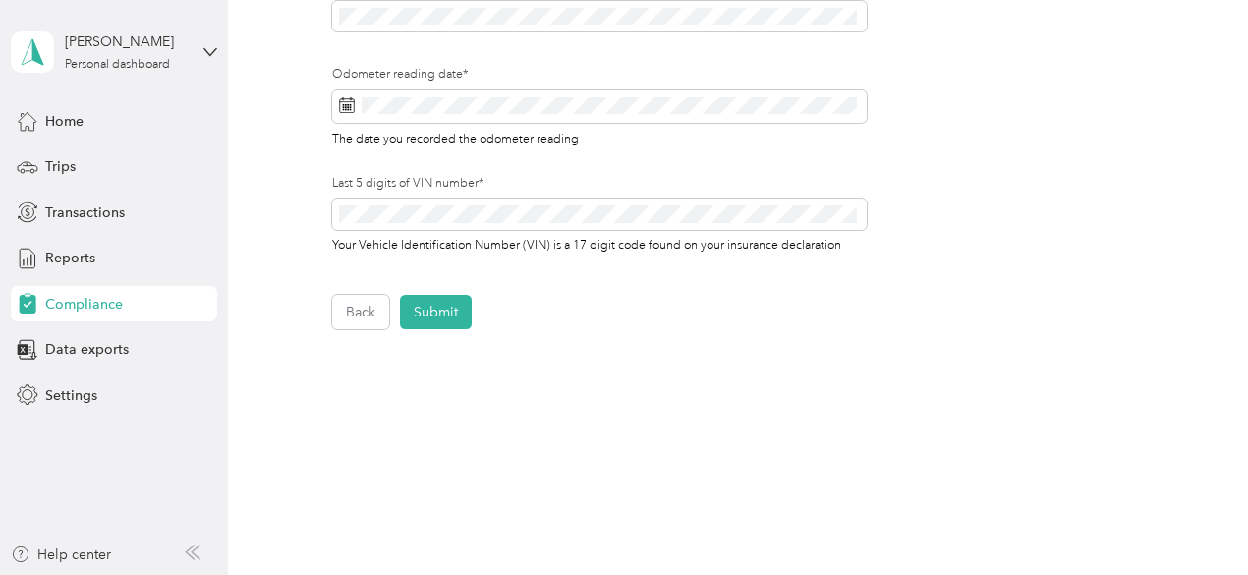
scroll to position [786, 0]
click at [435, 314] on button "Submit" at bounding box center [436, 310] width 72 height 34
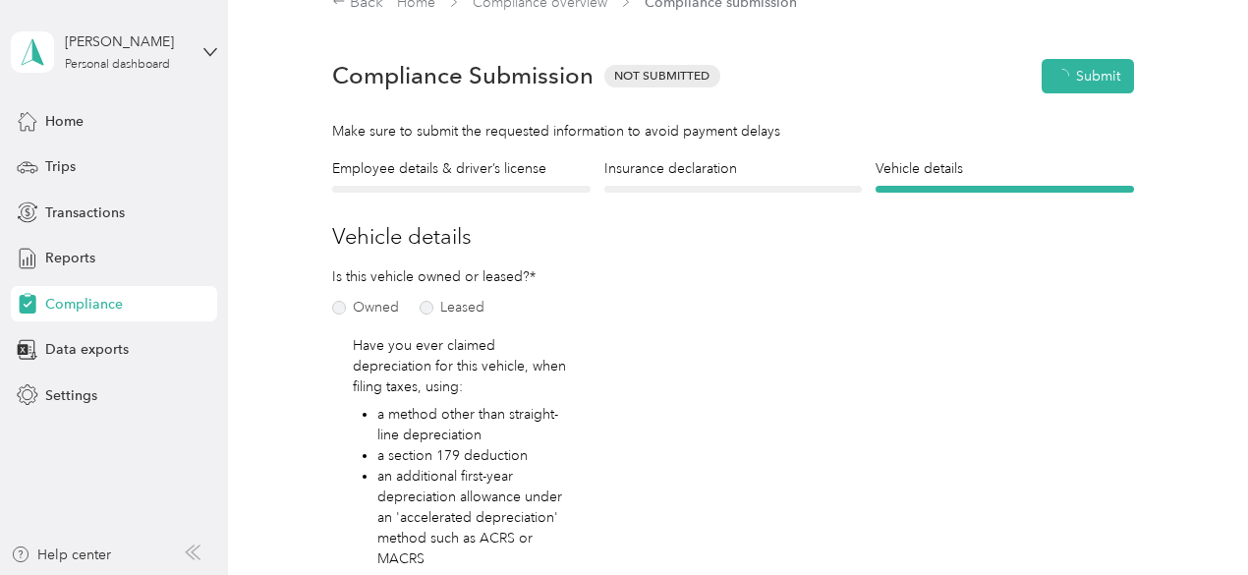
scroll to position [24, 0]
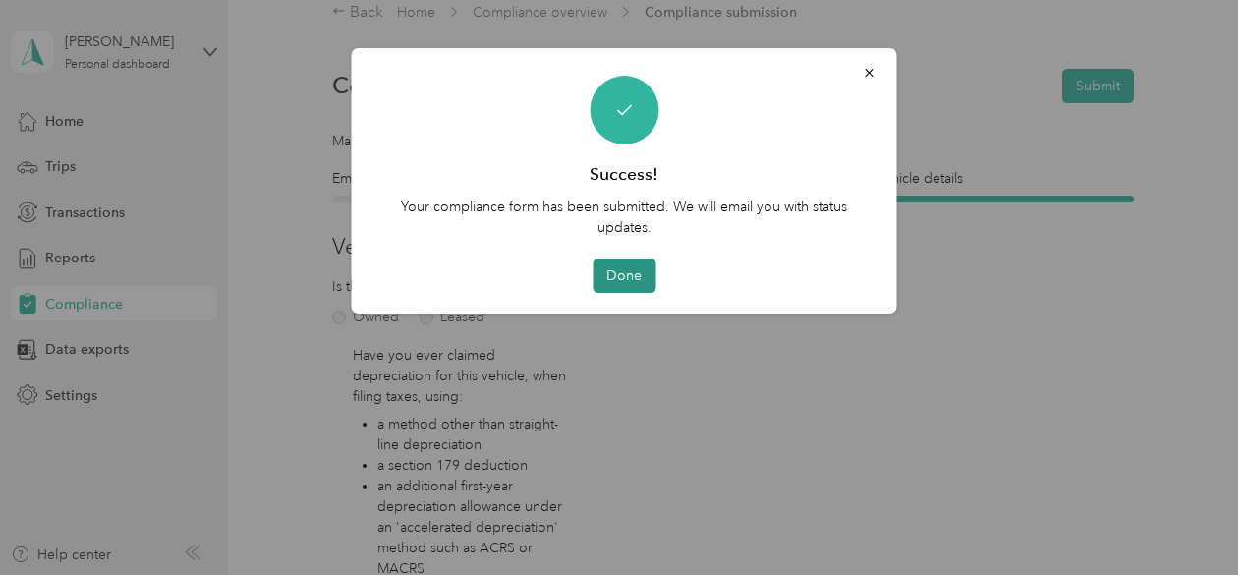
click at [620, 282] on button "Done" at bounding box center [624, 276] width 63 height 34
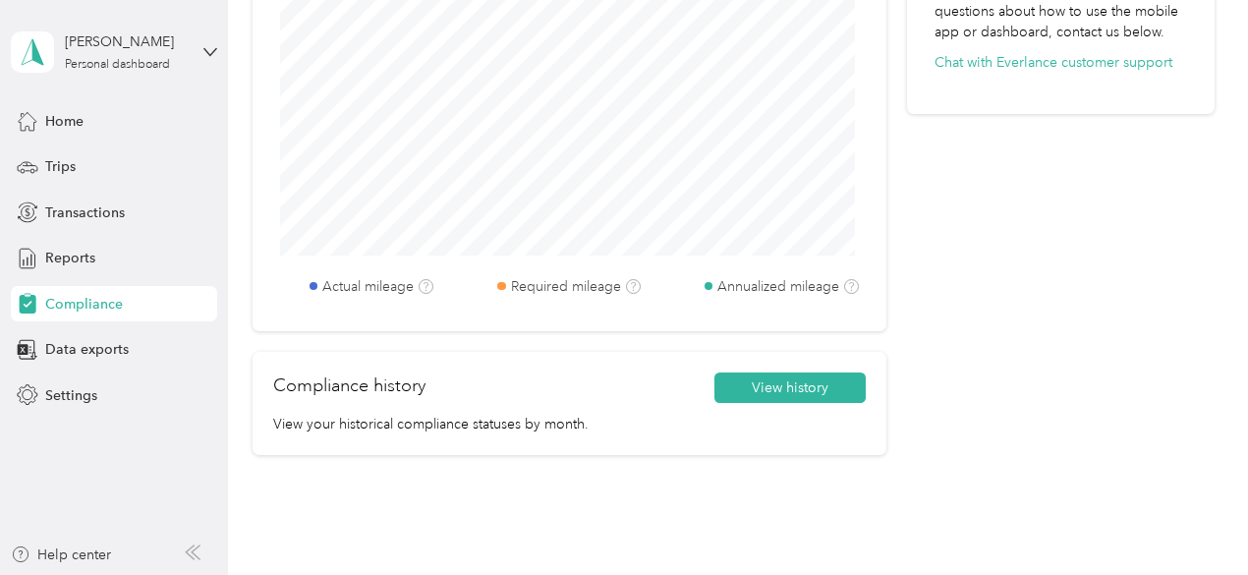
scroll to position [1066, 0]
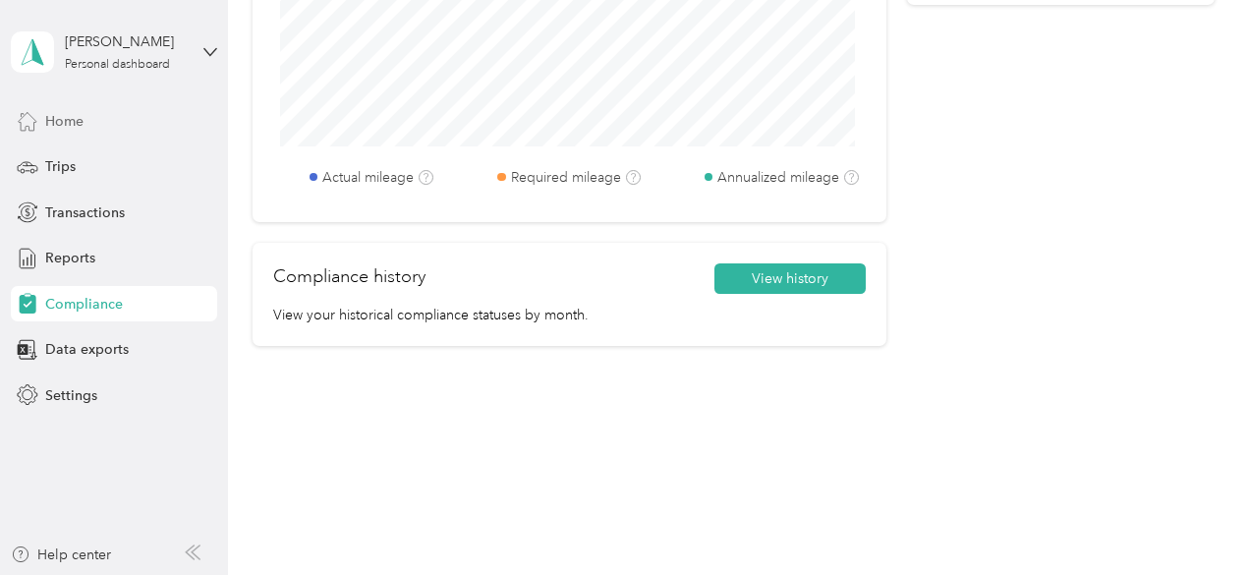
click at [53, 117] on span "Home" at bounding box center [64, 121] width 38 height 21
